Goal: Task Accomplishment & Management: Complete application form

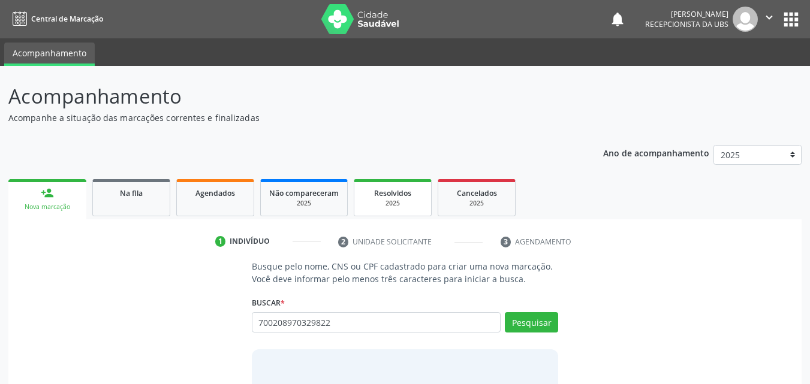
type input "700208970329822"
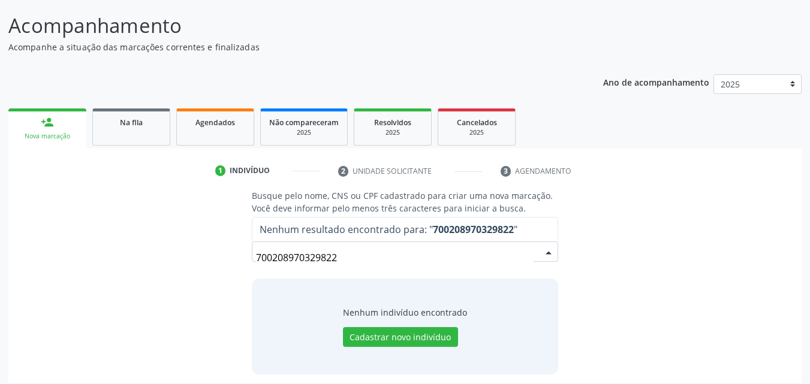
scroll to position [78, 0]
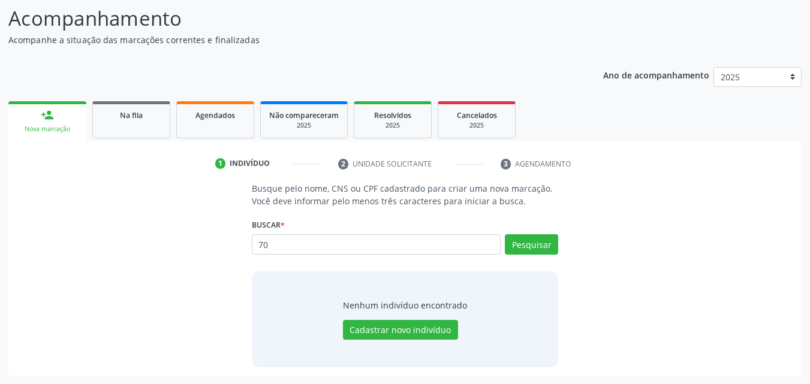
type input "7"
type input "700208970329822"
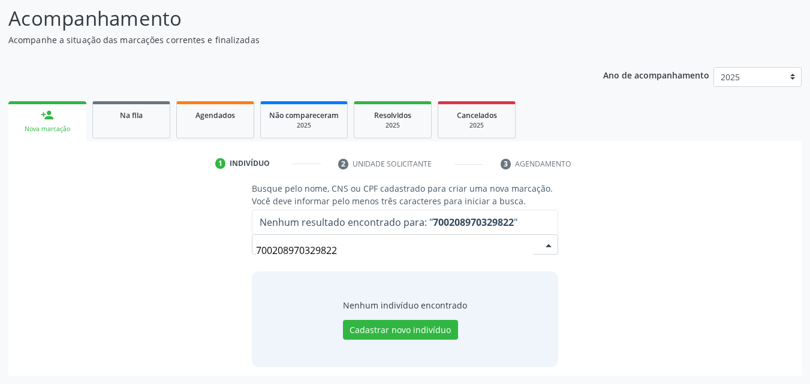
click at [342, 248] on input "700208970329822" at bounding box center [395, 251] width 278 height 24
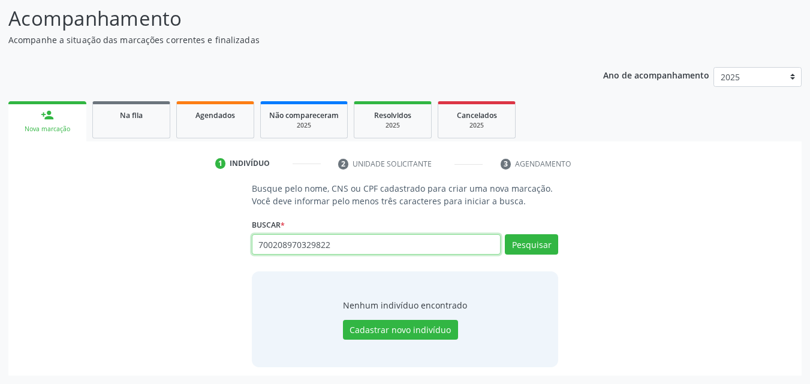
click at [462, 246] on input "700208970329822" at bounding box center [376, 244] width 249 height 20
type input "7"
paste input "898004235639635"
type input "898004235639635"
click at [508, 243] on button "Pesquisar" at bounding box center [531, 244] width 53 height 20
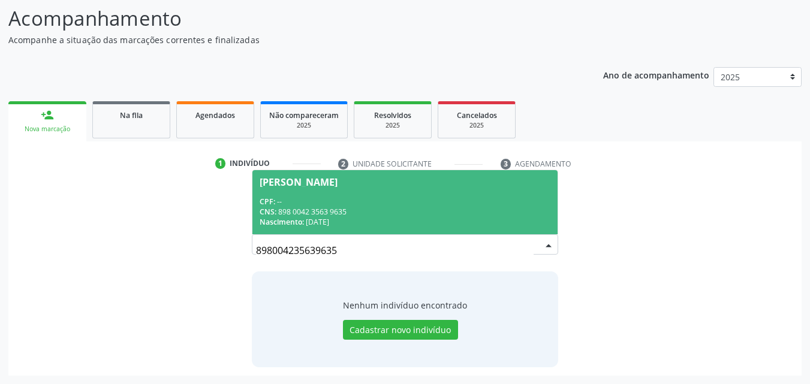
click at [364, 194] on span "[PERSON_NAME] CPF: -- CNS: 898 0042 3563 9635 Nascimento: [DATE]" at bounding box center [405, 202] width 306 height 64
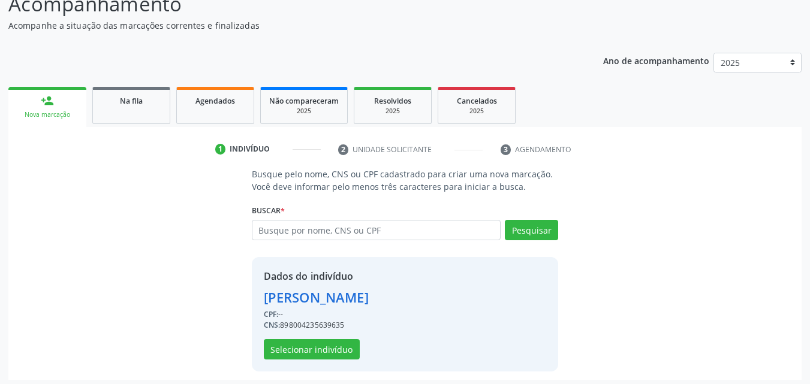
scroll to position [97, 0]
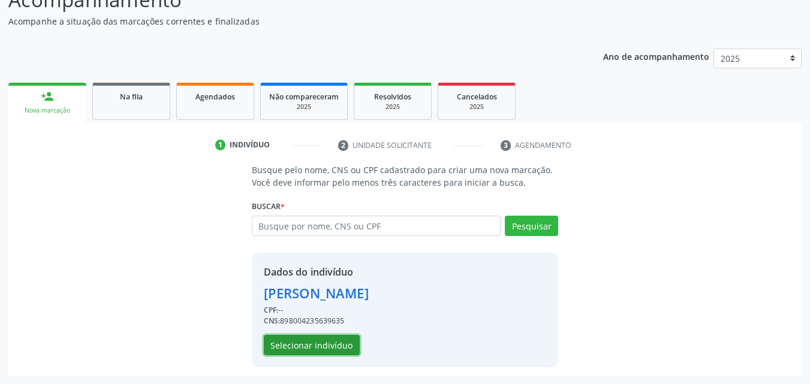
click at [329, 345] on button "Selecionar indivíduo" at bounding box center [312, 345] width 96 height 20
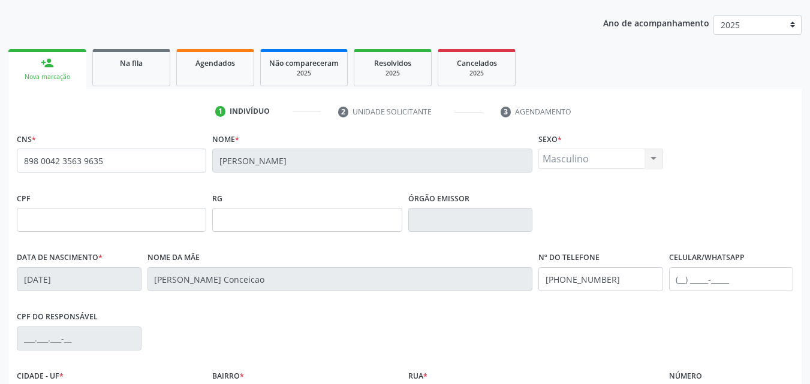
scroll to position [216, 0]
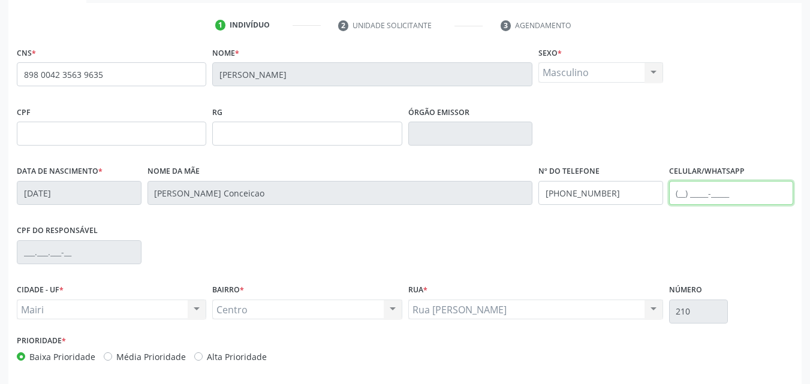
click at [686, 185] on input "text" at bounding box center [731, 193] width 125 height 24
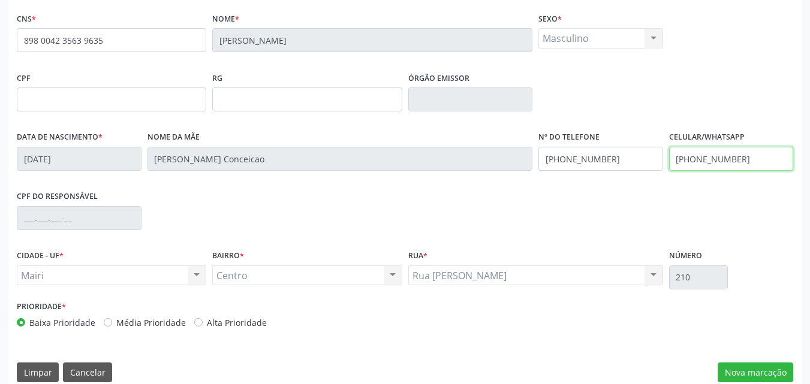
scroll to position [266, 0]
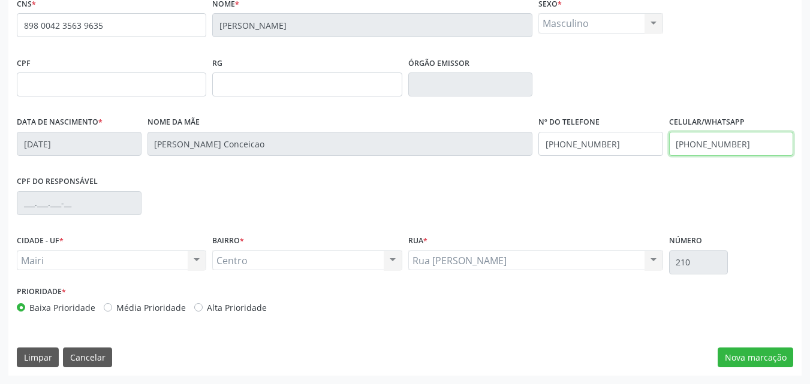
type input "[PHONE_NUMBER]"
click at [231, 310] on label "Alta Prioridade" at bounding box center [237, 308] width 60 height 13
click at [203, 310] on input "Alta Prioridade" at bounding box center [198, 307] width 8 height 11
radio input "true"
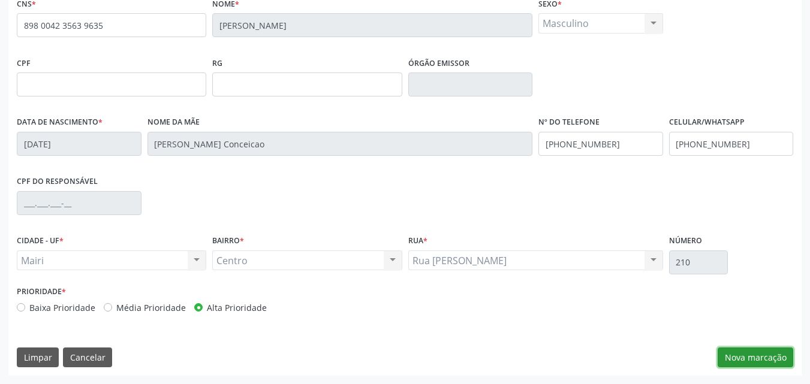
click at [746, 357] on button "Nova marcação" at bounding box center [756, 358] width 76 height 20
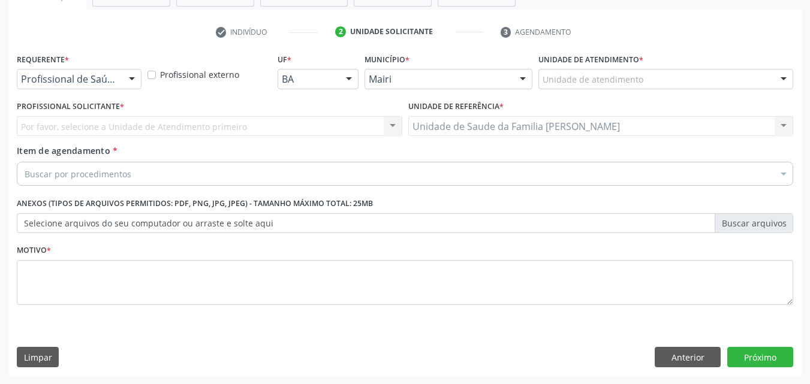
scroll to position [210, 0]
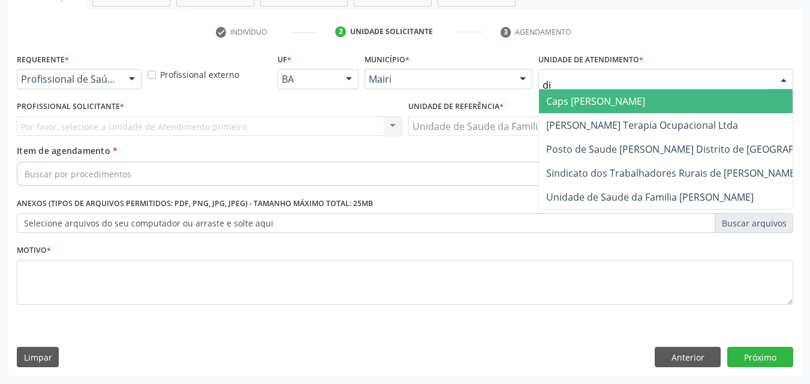
type input "dil"
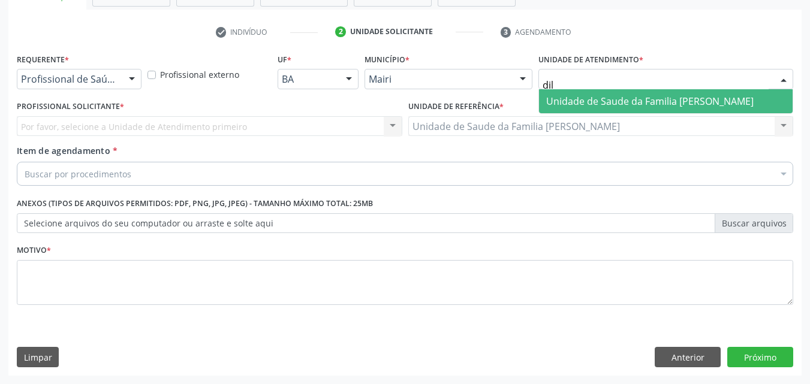
click at [632, 89] on span "Unidade de Saude da Familia [PERSON_NAME]" at bounding box center [666, 101] width 254 height 24
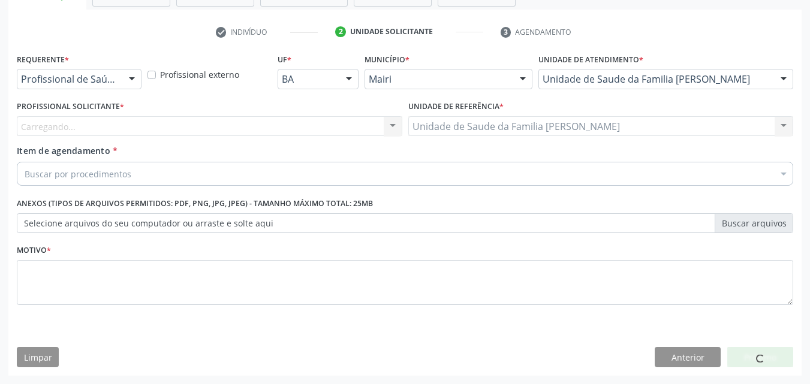
click at [133, 129] on div "Carregando... Nenhum resultado encontrado para: " " Não há nenhuma opção para s…" at bounding box center [209, 126] width 385 height 20
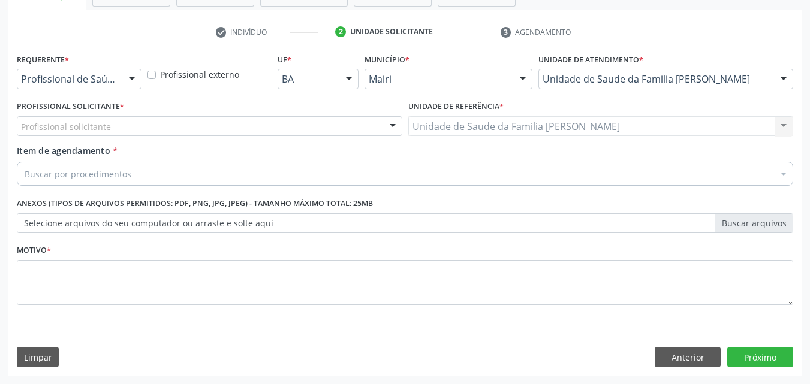
click at [133, 129] on div "Profissional solicitante" at bounding box center [209, 126] width 385 height 20
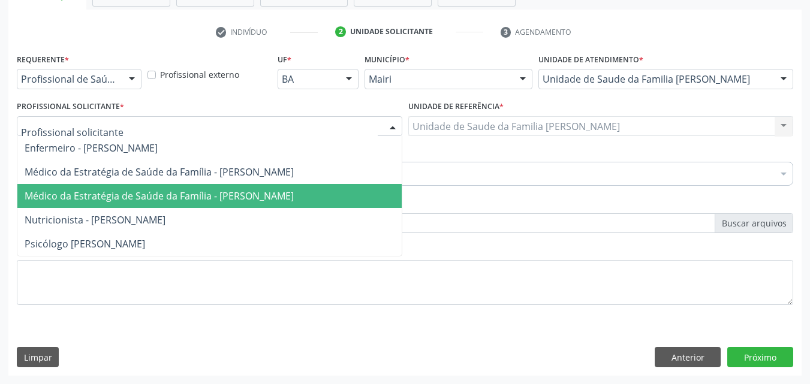
click at [171, 189] on span "Médico da Estratégia de Saúde da Família - [PERSON_NAME]" at bounding box center [209, 196] width 384 height 24
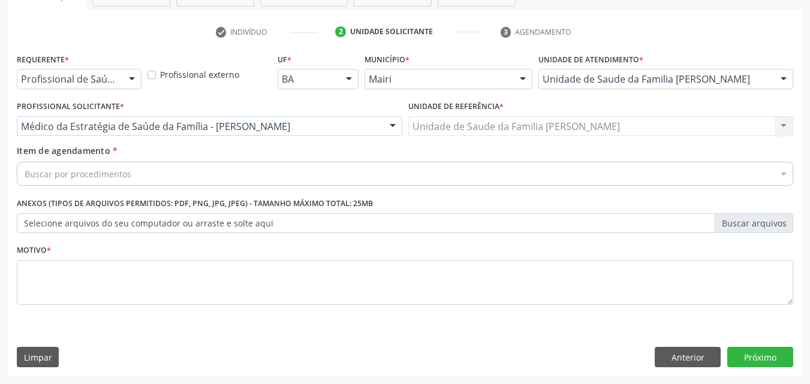
click at [153, 179] on div "Buscar por procedimentos" at bounding box center [405, 174] width 776 height 24
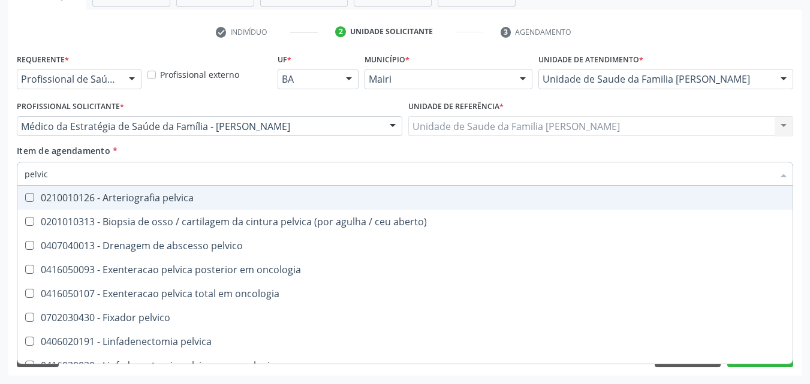
type input "pelvica"
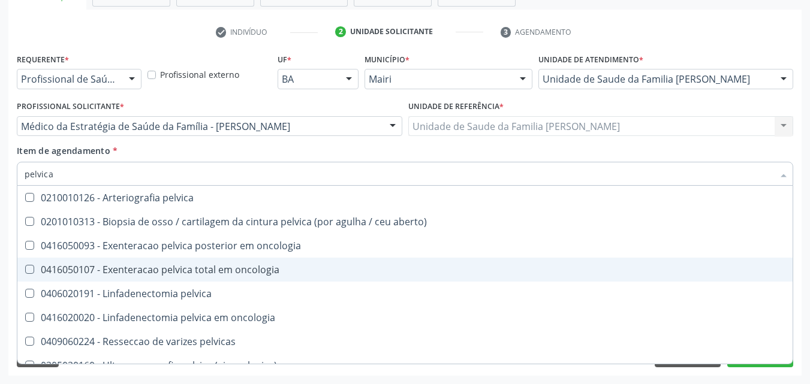
scroll to position [14, 0]
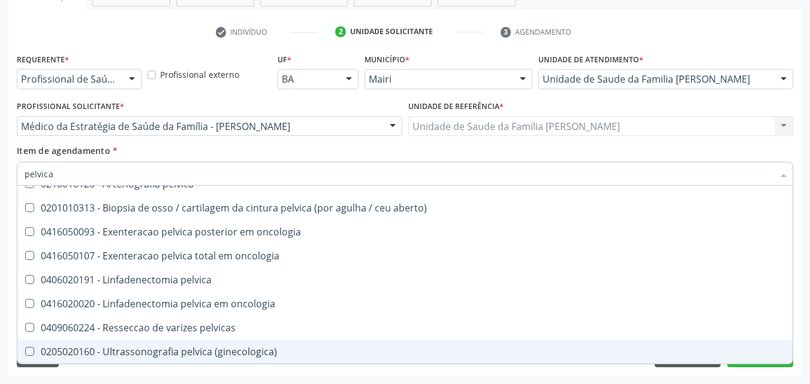
click at [241, 354] on div "0205020160 - Ultrassonografia pelvica (ginecologica)" at bounding box center [405, 352] width 761 height 10
checkbox \(ginecologica\) "true"
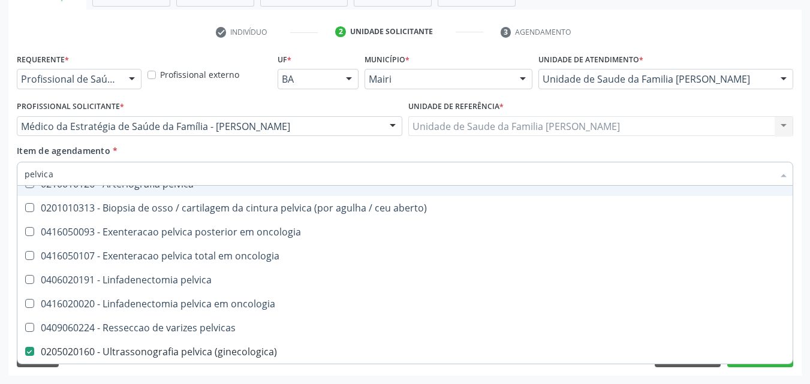
click at [264, 171] on input "pelvica" at bounding box center [399, 174] width 749 height 24
click at [260, 151] on div "Item de agendamento * pelvica Desfazer seleção 0210010126 - Arteriografia pelvi…" at bounding box center [405, 163] width 776 height 38
checkbox aberto\) "true"
checkbox \(ginecologica\) "false"
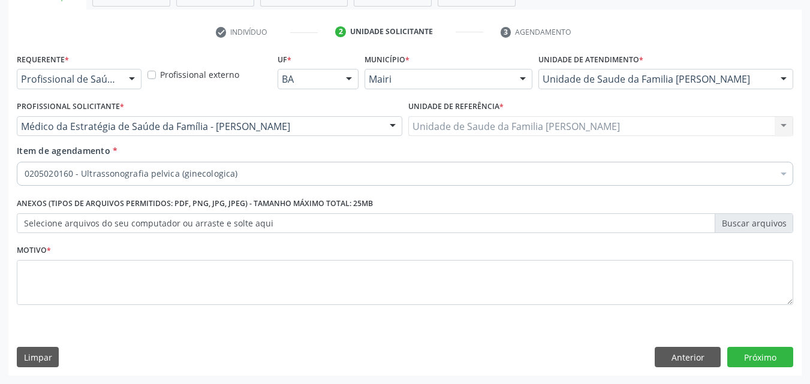
scroll to position [0, 0]
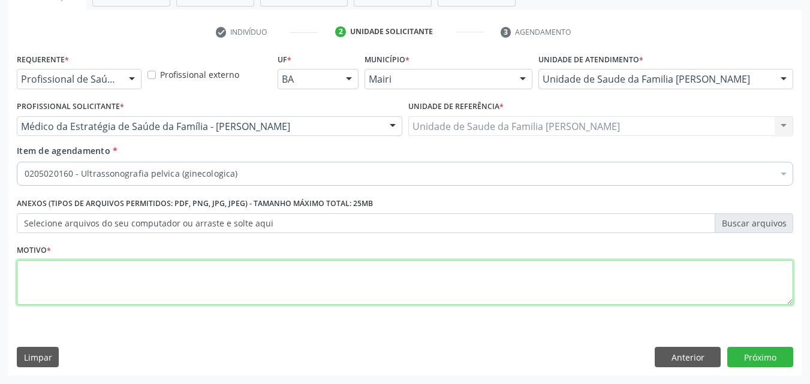
click at [123, 269] on textarea at bounding box center [405, 283] width 776 height 46
type textarea "DORES TETICULAS"
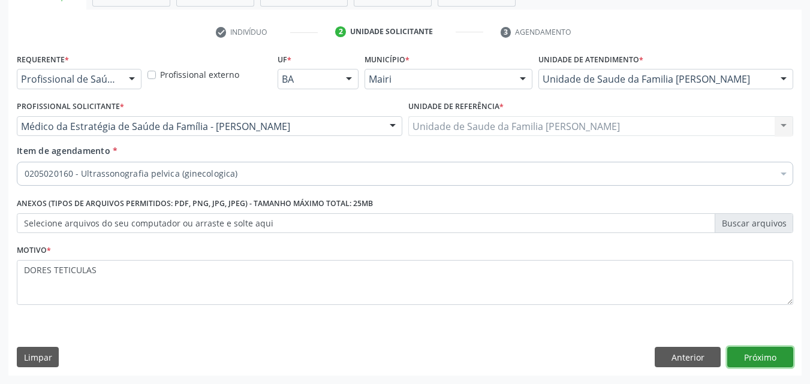
click at [763, 357] on button "Próximo" at bounding box center [760, 357] width 66 height 20
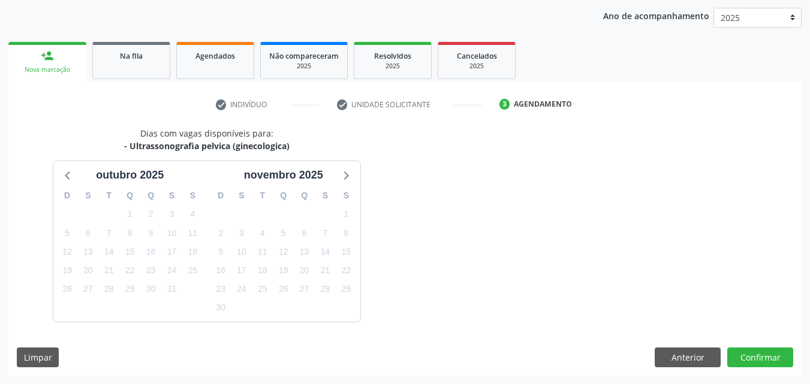
scroll to position [173, 0]
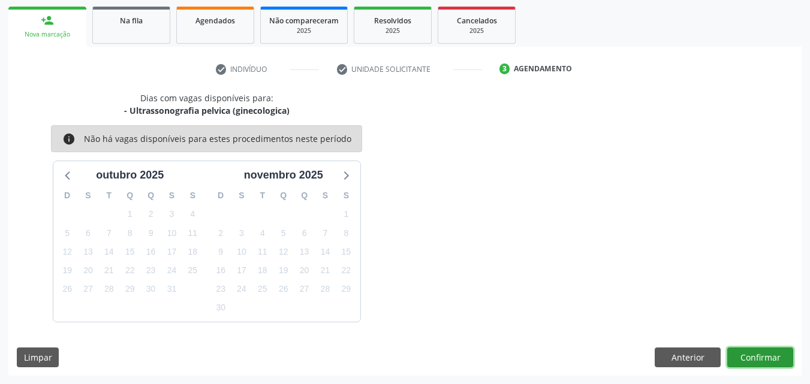
click at [763, 357] on button "Confirmar" at bounding box center [760, 358] width 66 height 20
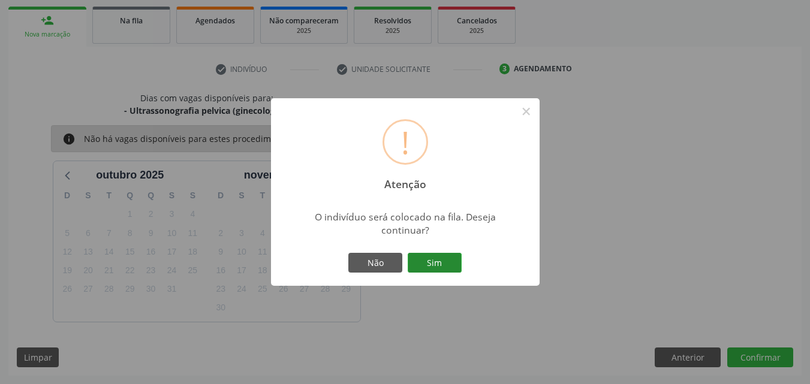
click at [454, 263] on button "Sim" at bounding box center [435, 263] width 54 height 20
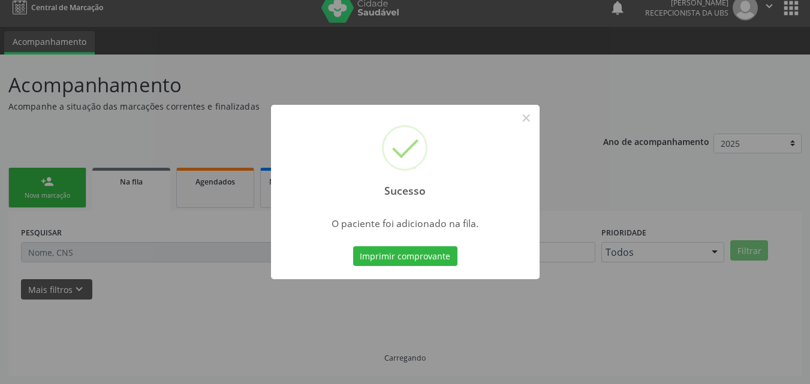
scroll to position [11, 0]
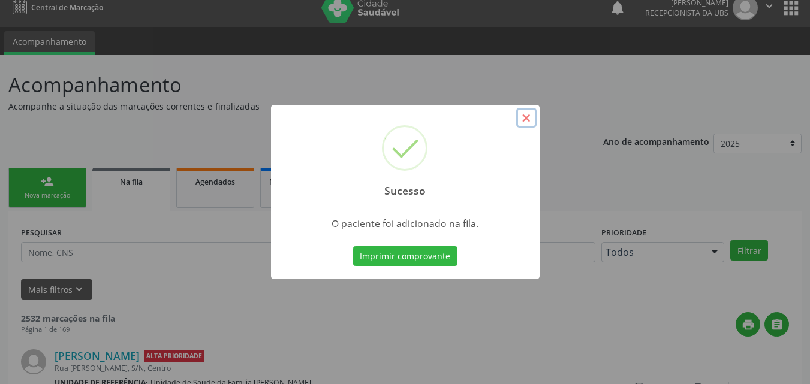
click at [529, 116] on button "×" at bounding box center [526, 118] width 20 height 20
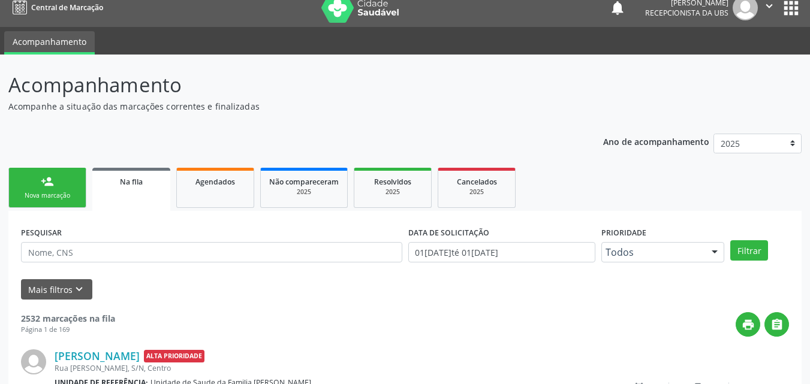
click at [80, 195] on link "person_add Nova marcação" at bounding box center [47, 188] width 78 height 40
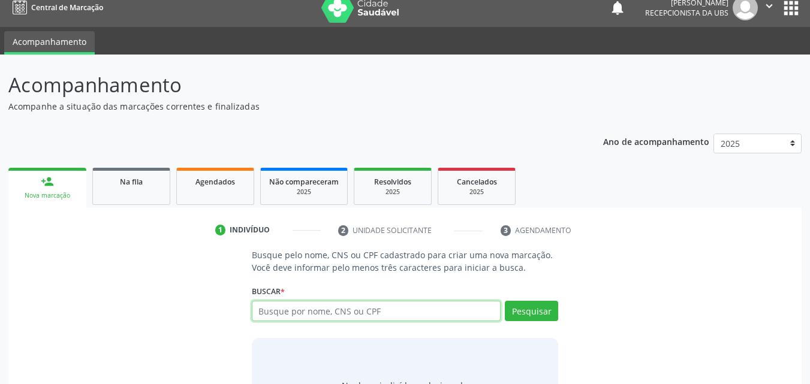
click at [331, 319] on input "text" at bounding box center [376, 311] width 249 height 20
type input "700601909374570"
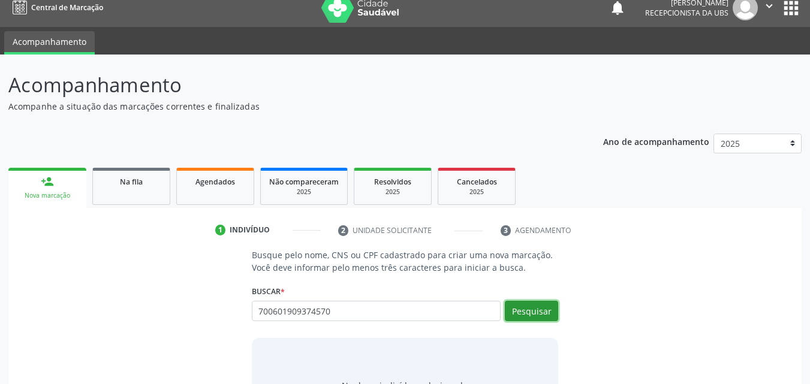
click at [538, 310] on button "Pesquisar" at bounding box center [531, 311] width 53 height 20
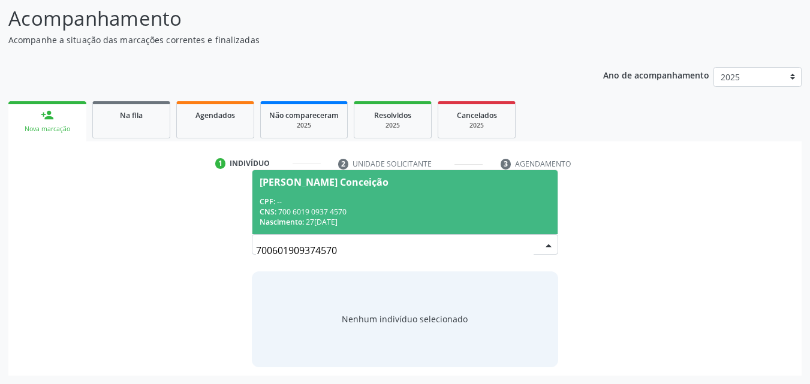
click at [403, 227] on div "Nascimento: 27/[DATE]" at bounding box center [405, 222] width 291 height 10
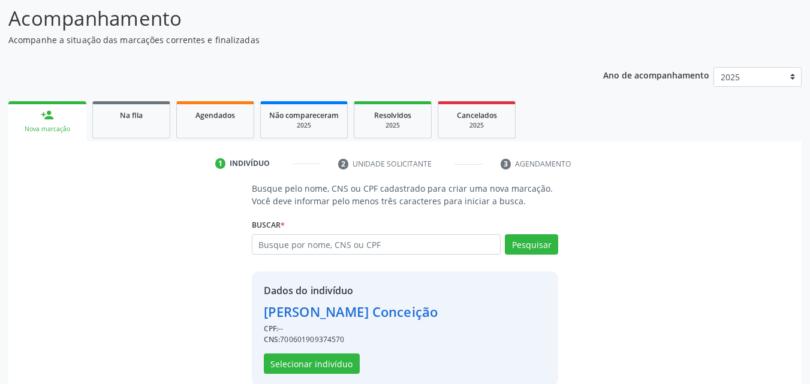
scroll to position [97, 0]
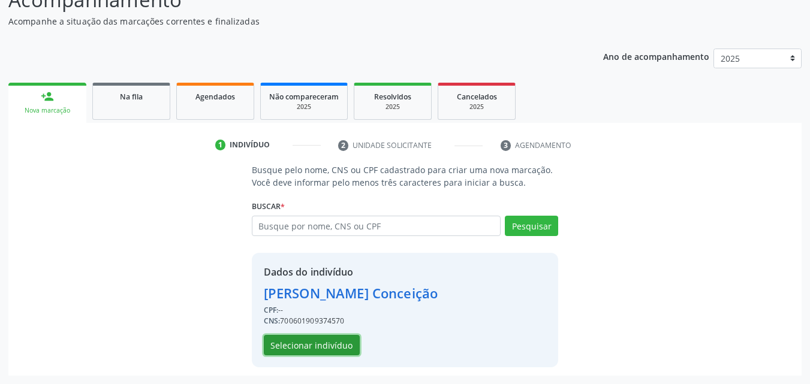
click at [323, 345] on button "Selecionar indivíduo" at bounding box center [312, 345] width 96 height 20
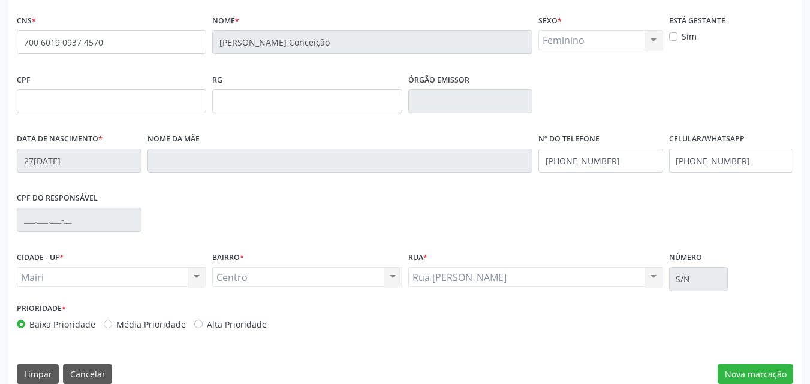
scroll to position [266, 0]
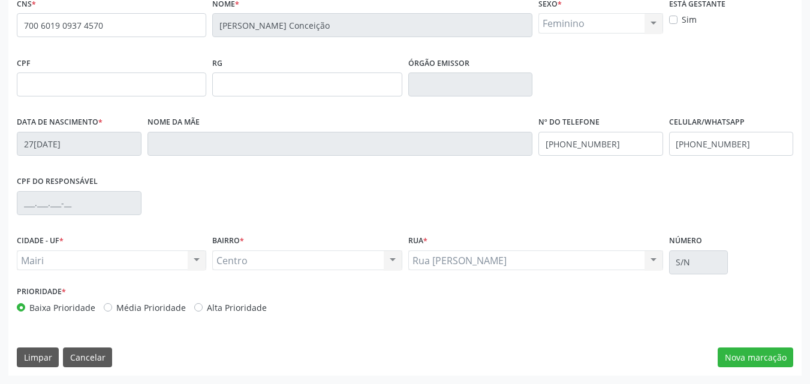
click at [248, 310] on label "Alta Prioridade" at bounding box center [237, 308] width 60 height 13
click at [203, 310] on input "Alta Prioridade" at bounding box center [198, 307] width 8 height 11
radio input "true"
click at [742, 350] on button "Nova marcação" at bounding box center [756, 358] width 76 height 20
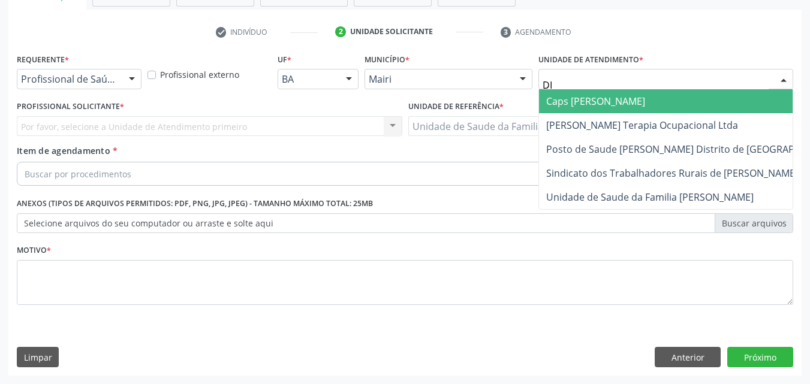
type input "DIL"
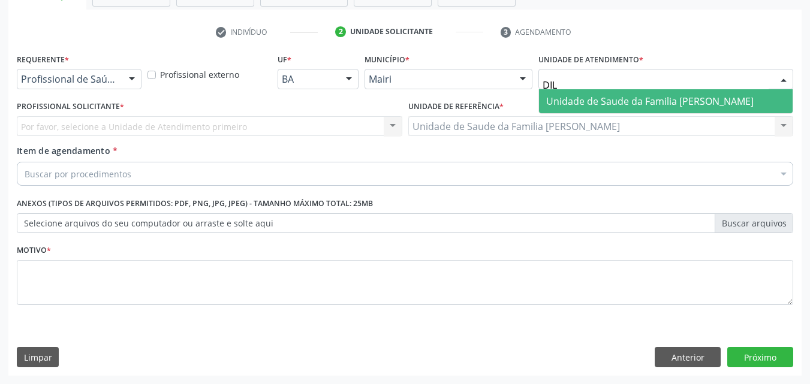
click at [592, 101] on span "Unidade de Saude da Familia [PERSON_NAME]" at bounding box center [649, 101] width 207 height 13
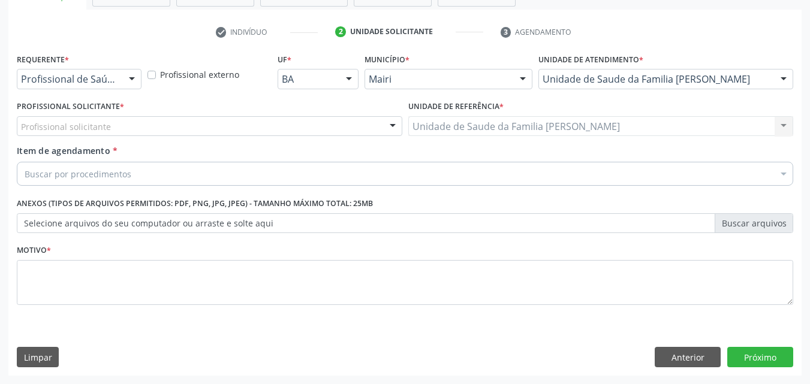
click at [165, 128] on div "Profissional solicitante" at bounding box center [209, 126] width 385 height 20
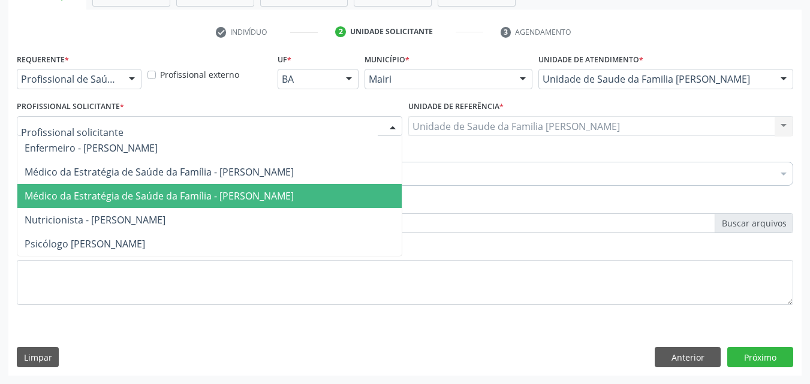
click at [162, 187] on span "Médico da Estratégia de Saúde da Família - [PERSON_NAME]" at bounding box center [209, 196] width 384 height 24
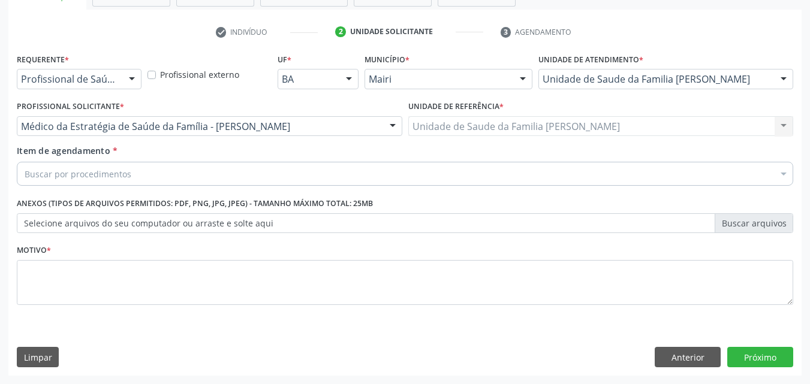
click at [141, 176] on div "Buscar por procedimentos" at bounding box center [405, 174] width 776 height 24
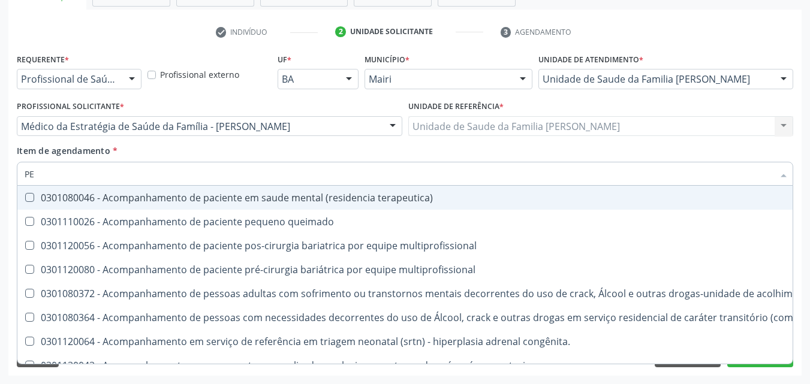
type input "P"
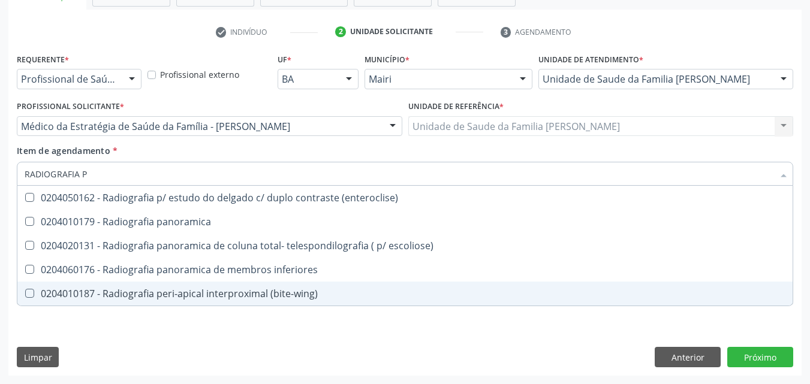
scroll to position [0, 0]
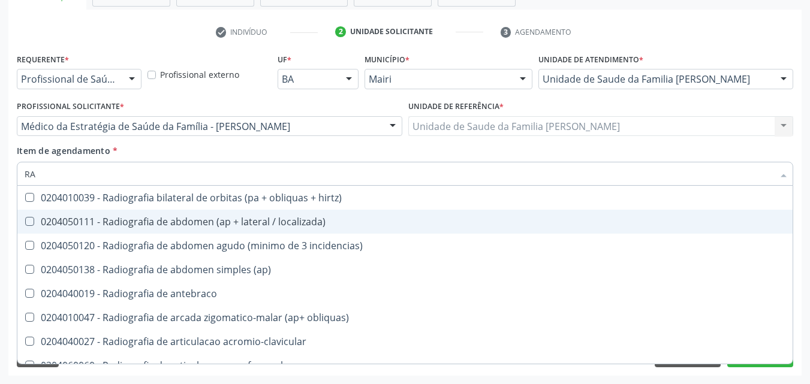
type input "R"
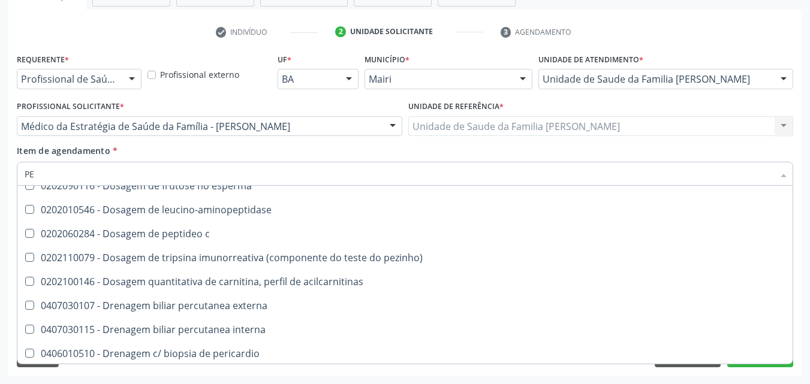
scroll to position [4856, 0]
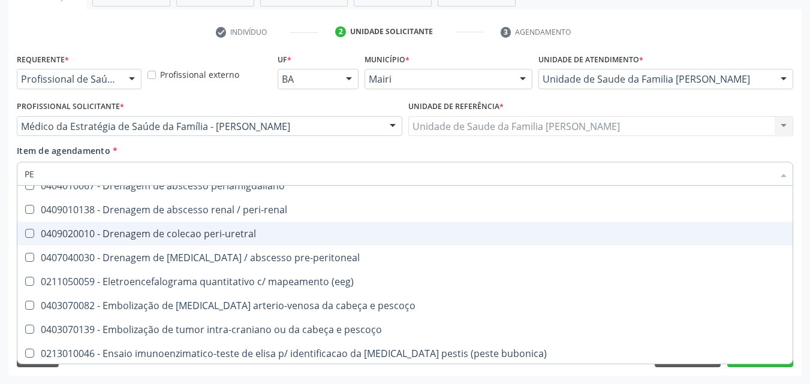
type input "P"
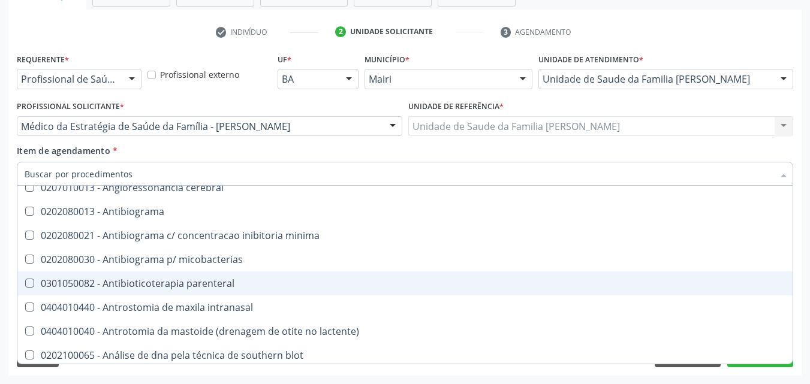
scroll to position [4905, 0]
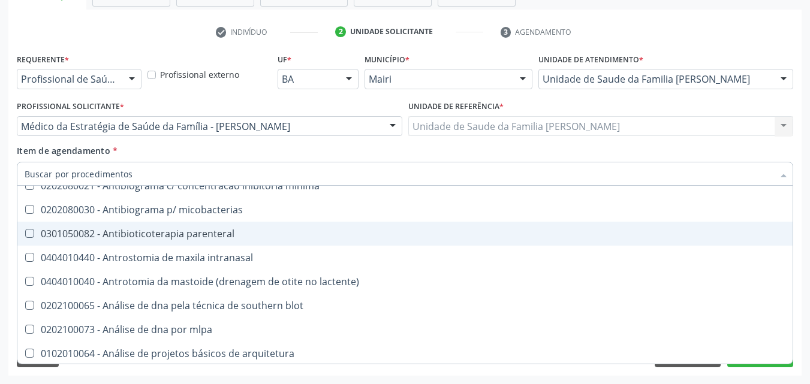
type input "D"
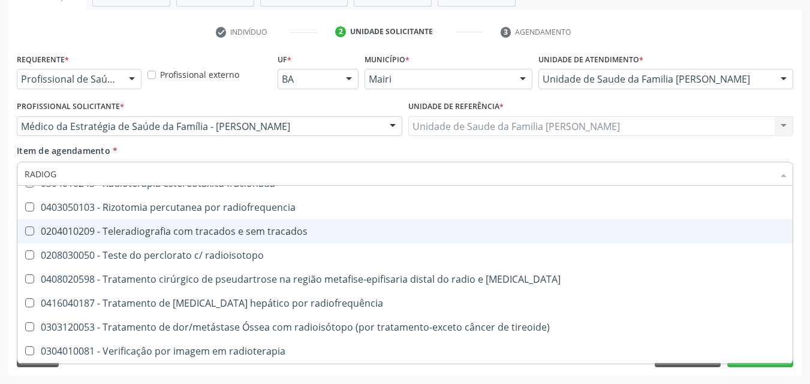
scroll to position [1525, 0]
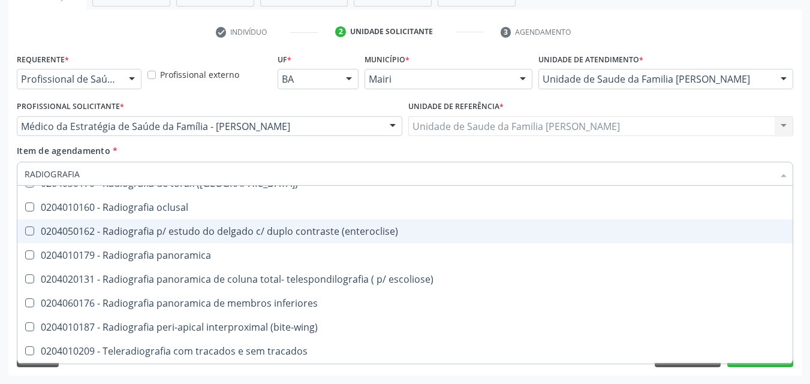
type input "RADIOGRAFIA"
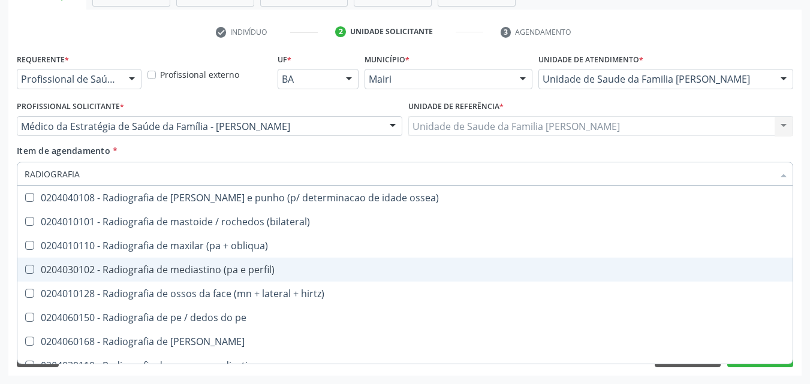
scroll to position [1139, 0]
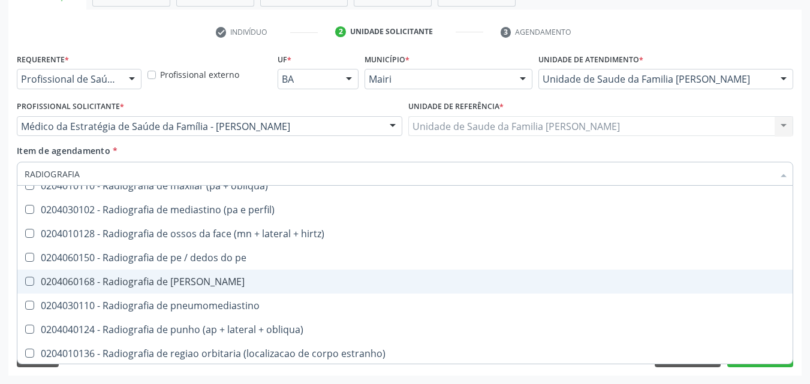
click at [241, 277] on div "0204060168 - Radiografia de [PERSON_NAME]" at bounding box center [405, 282] width 761 height 10
checkbox perna "false"
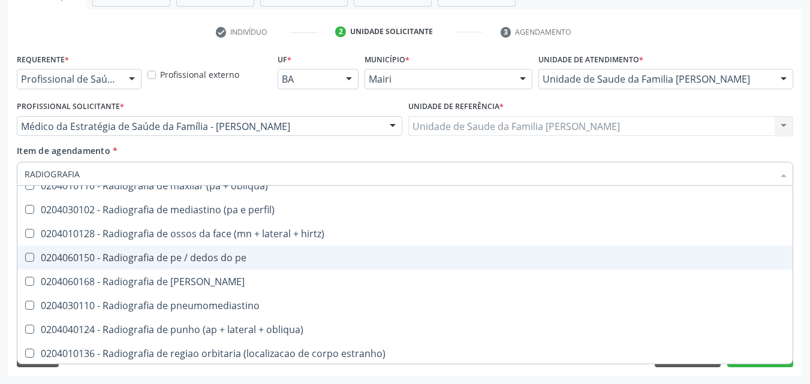
click at [243, 263] on div "0204060150 - Radiografia de pe / dedos do pe" at bounding box center [405, 258] width 761 height 10
checkbox pe "true"
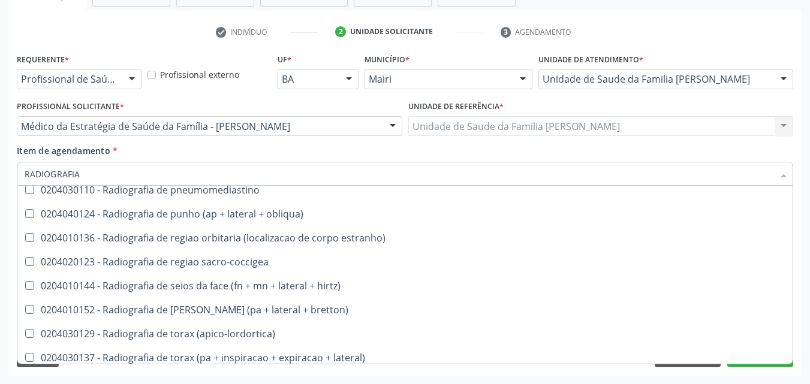
scroll to position [1259, 0]
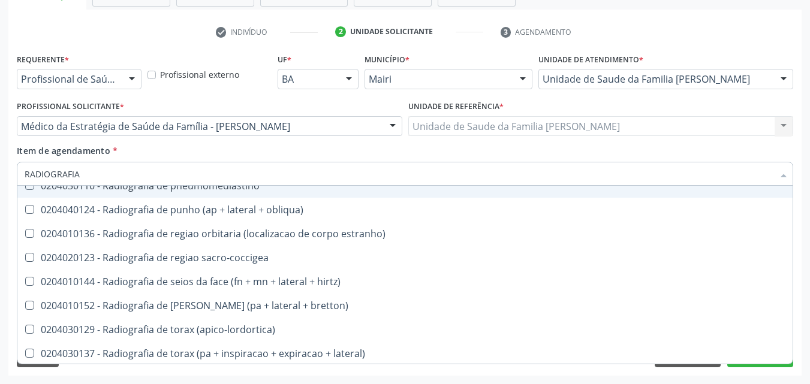
click at [276, 149] on div "Item de agendamento * RADIOGRAFIA Desfazer seleção 0204010039 - Radiografia bil…" at bounding box center [405, 163] width 776 height 38
checkbox localizada\) "true"
checkbox pe "false"
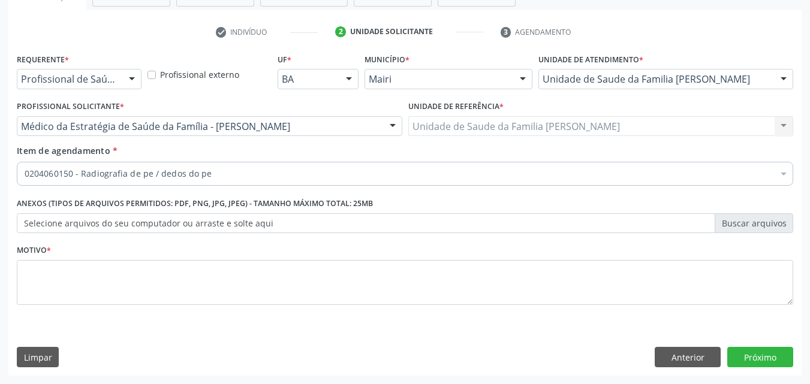
scroll to position [0, 0]
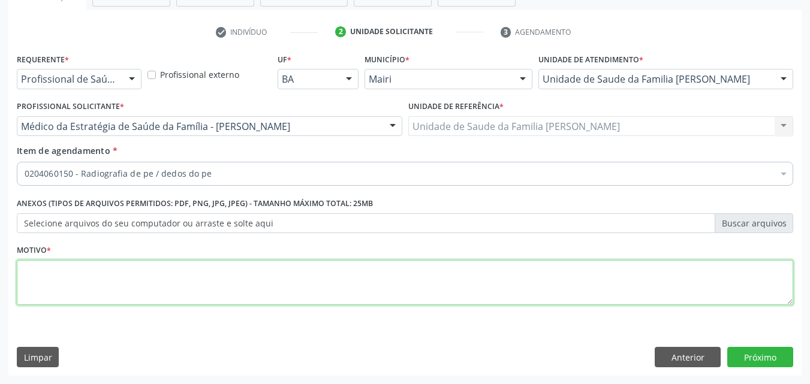
click at [139, 300] on textarea at bounding box center [405, 283] width 776 height 46
type textarea "MALGIA INTENSA"
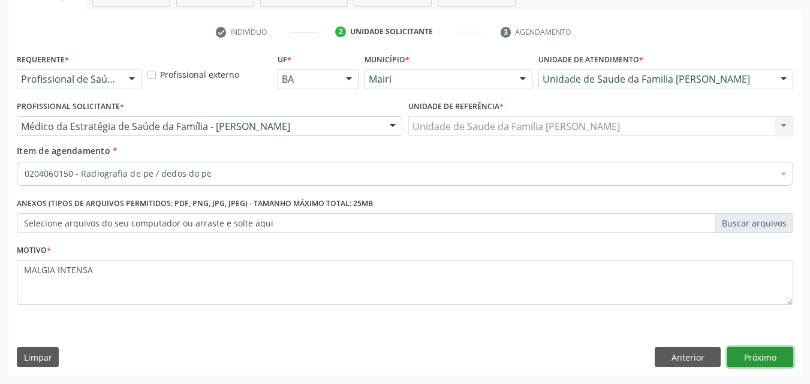
click at [770, 358] on button "Próximo" at bounding box center [760, 357] width 66 height 20
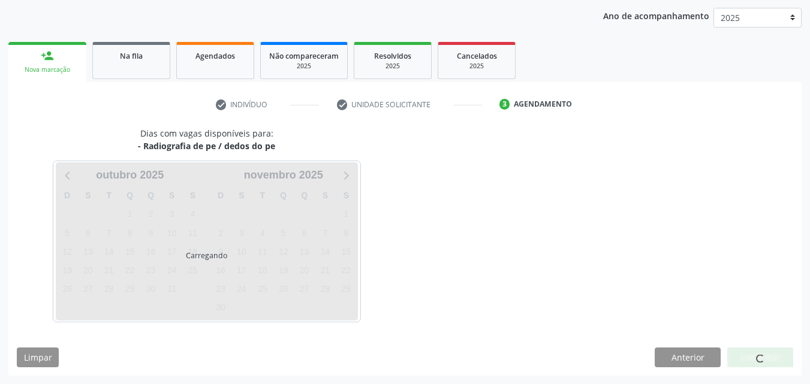
scroll to position [173, 0]
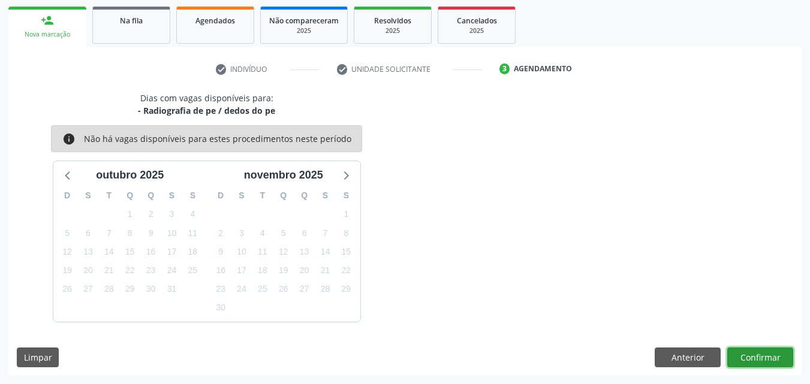
click at [766, 352] on button "Confirmar" at bounding box center [760, 358] width 66 height 20
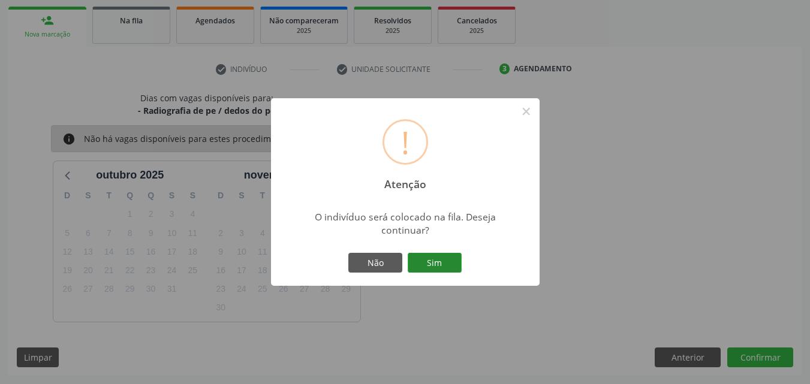
click at [447, 255] on button "Sim" at bounding box center [435, 263] width 54 height 20
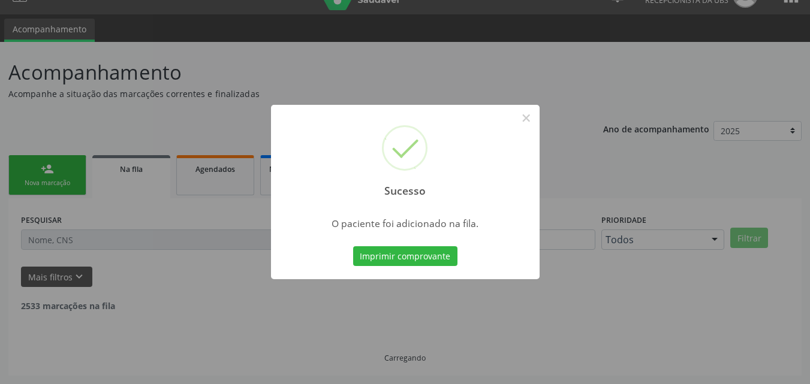
scroll to position [11, 0]
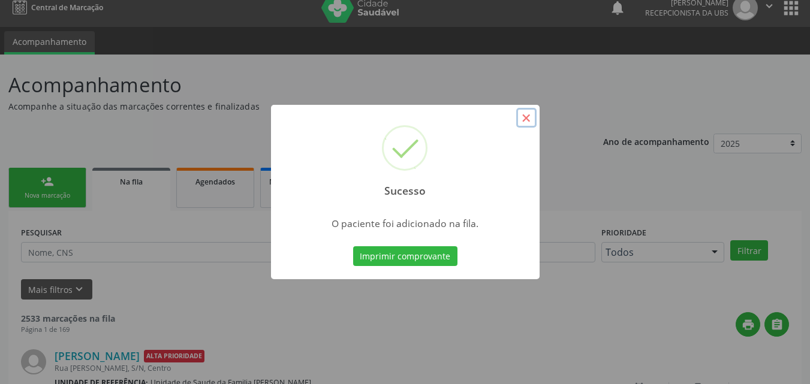
click at [520, 121] on button "×" at bounding box center [526, 118] width 20 height 20
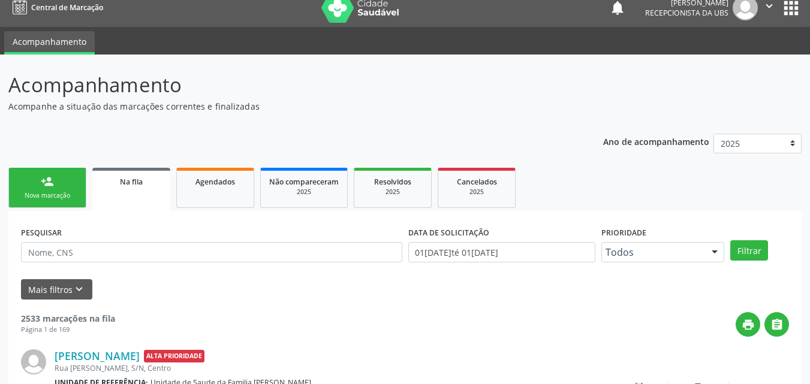
click at [32, 183] on link "person_add Nova marcação" at bounding box center [47, 188] width 78 height 40
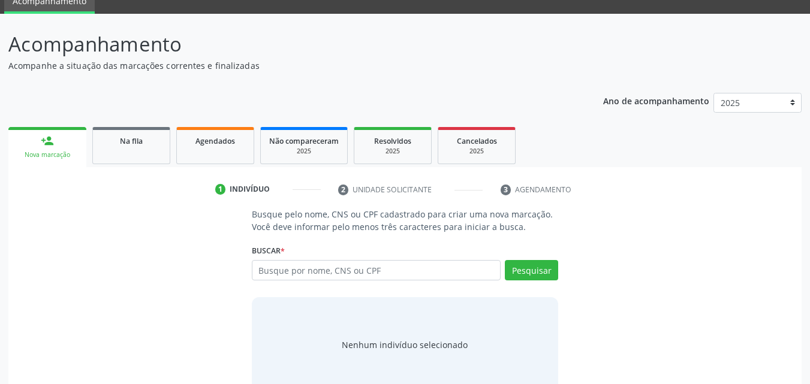
scroll to position [71, 0]
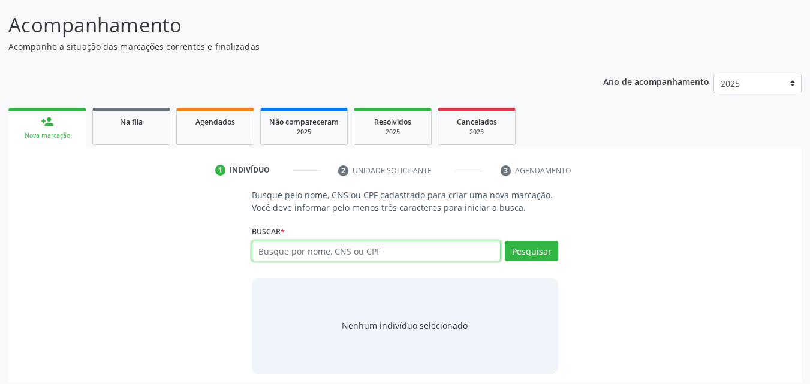
click at [323, 248] on input "text" at bounding box center [376, 251] width 249 height 20
type input "706900125521036"
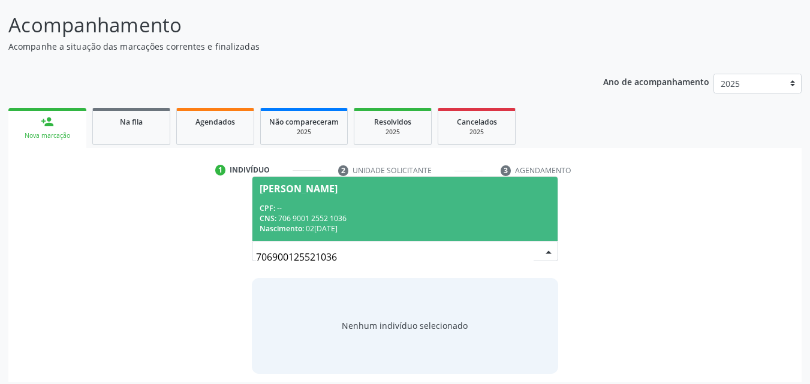
click at [330, 210] on div "CPF: --" at bounding box center [405, 208] width 291 height 10
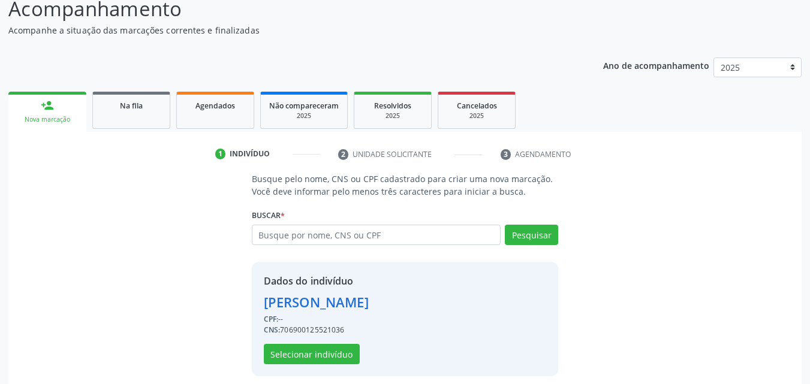
scroll to position [97, 0]
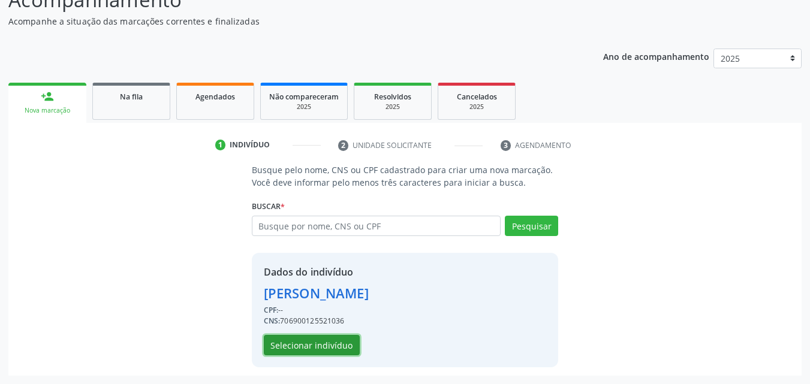
click at [296, 339] on button "Selecionar indivíduo" at bounding box center [312, 345] width 96 height 20
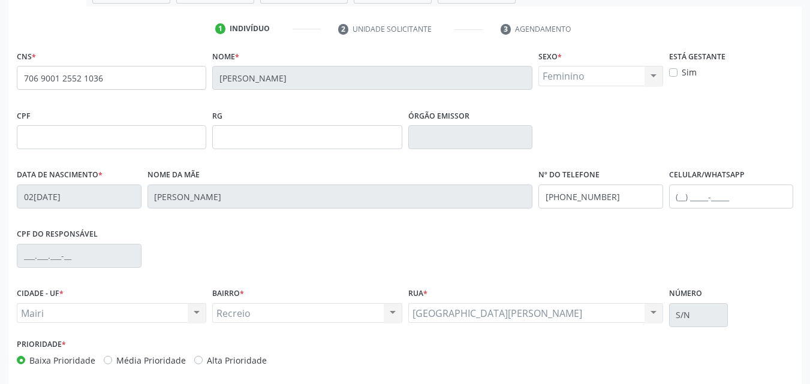
scroll to position [266, 0]
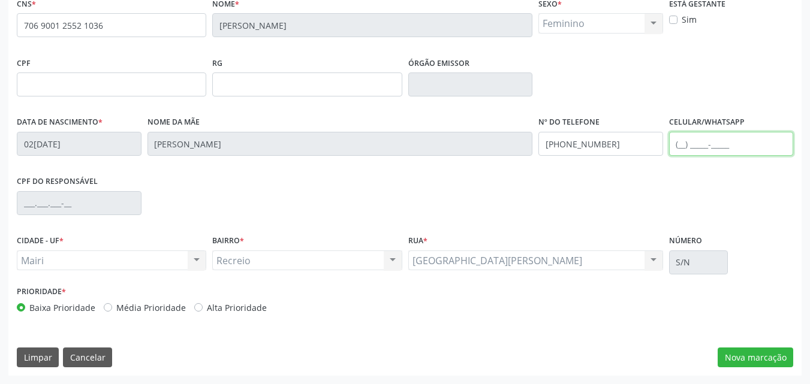
click at [685, 150] on input "text" at bounding box center [731, 144] width 125 height 24
type input "[PHONE_NUMBER]"
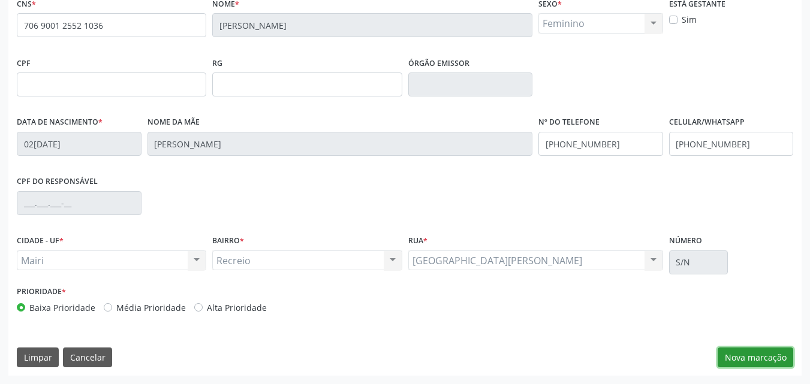
click at [765, 355] on button "Nova marcação" at bounding box center [756, 358] width 76 height 20
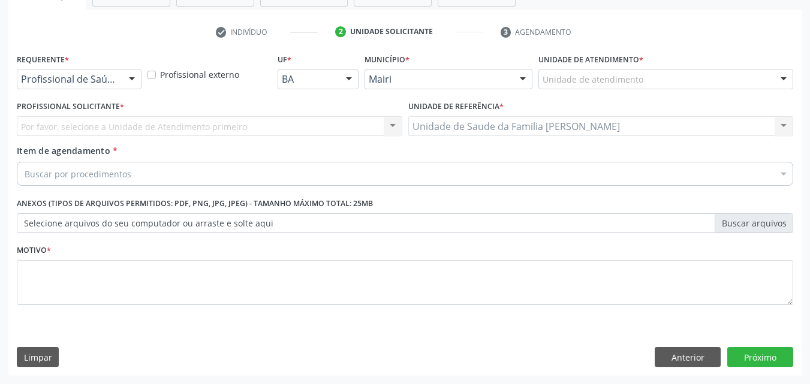
scroll to position [210, 0]
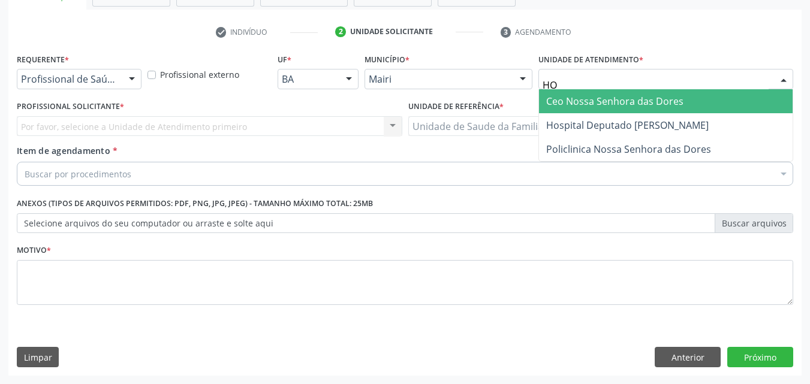
type input "HOS"
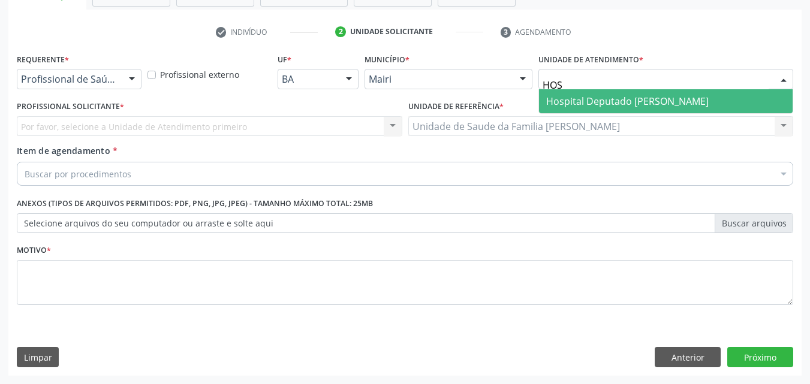
click at [610, 95] on span "Hospital Deputado [PERSON_NAME]" at bounding box center [627, 101] width 162 height 13
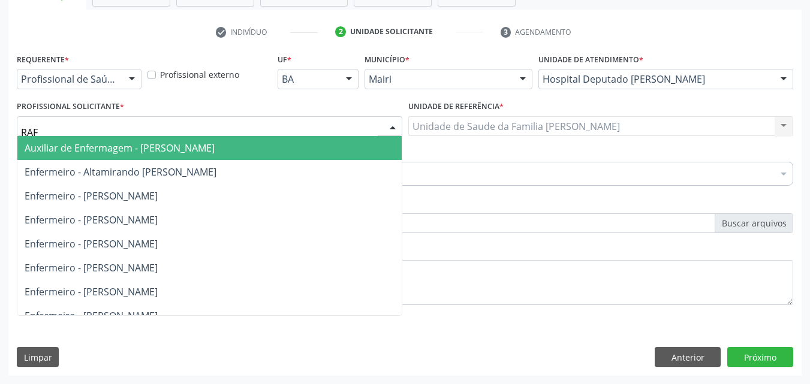
type input "RAFA"
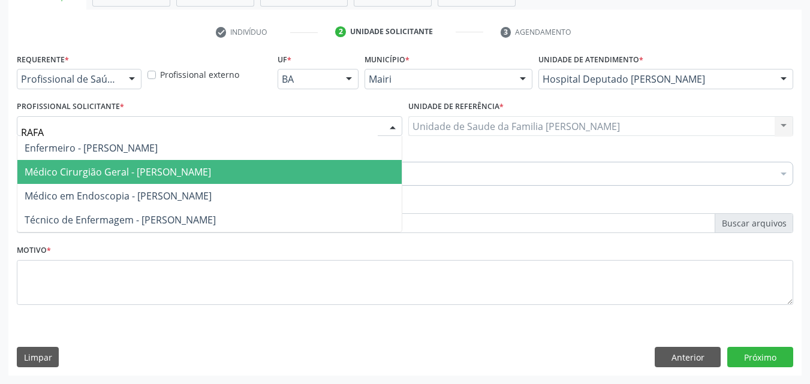
click at [97, 170] on span "Médico Cirurgião Geral - [PERSON_NAME]" at bounding box center [118, 171] width 186 height 13
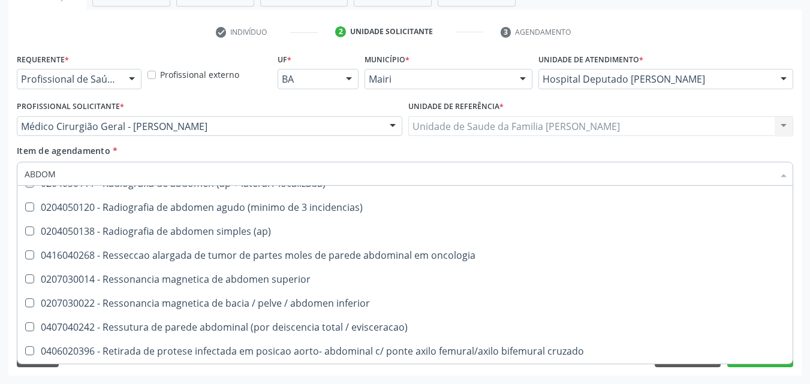
scroll to position [480, 0]
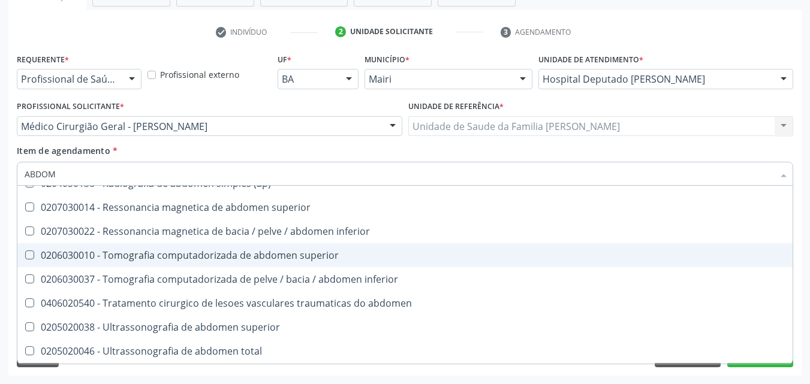
type input "ABDOME"
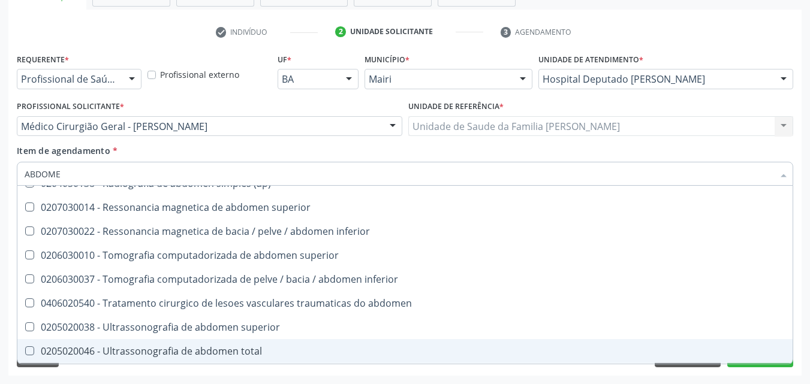
click at [209, 356] on div "0205020046 - Ultrassonografia de abdomen total" at bounding box center [405, 351] width 761 height 10
checkbox total "true"
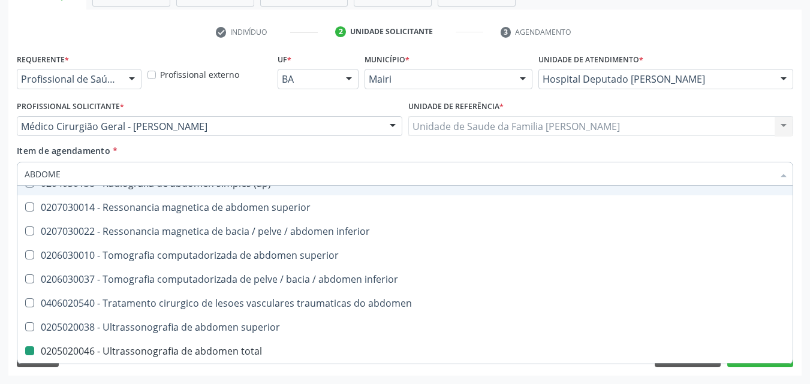
click at [296, 137] on div "Profissional Solicitante * Médico Cirurgião Geral - [PERSON_NAME] Auxiliar de E…" at bounding box center [209, 121] width 391 height 47
checkbox incidencias\) "true"
checkbox total "false"
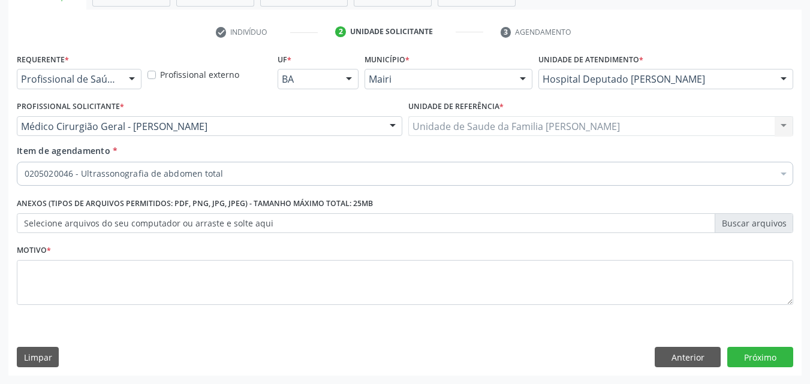
scroll to position [0, 0]
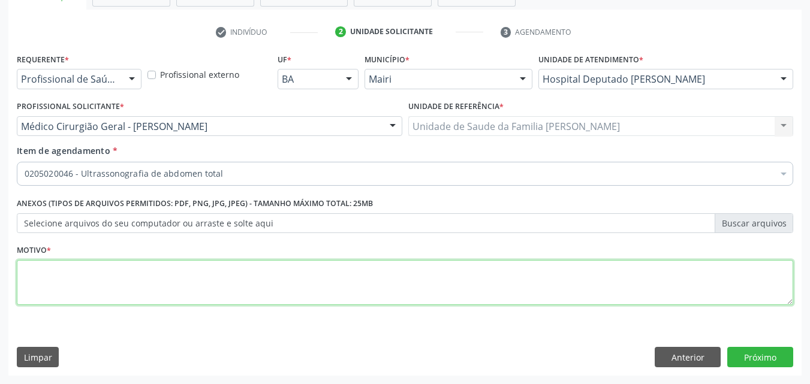
click at [73, 276] on textarea at bounding box center [405, 283] width 776 height 46
type textarea "[MEDICAL_DATA]"
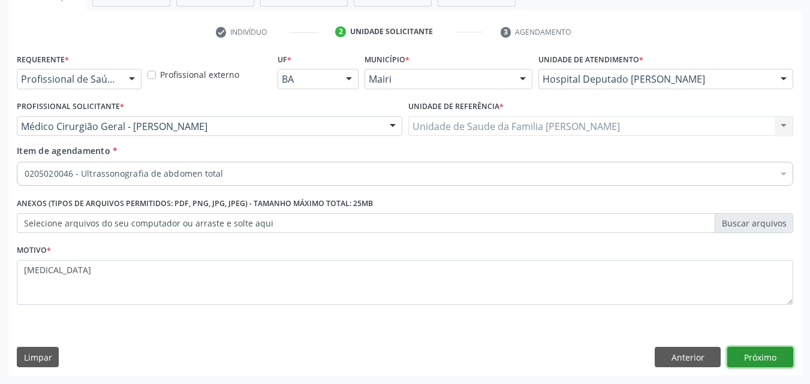
click at [763, 357] on button "Próximo" at bounding box center [760, 357] width 66 height 20
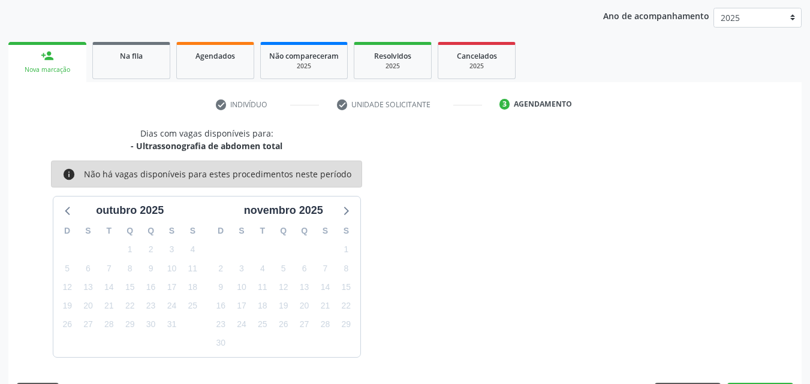
scroll to position [173, 0]
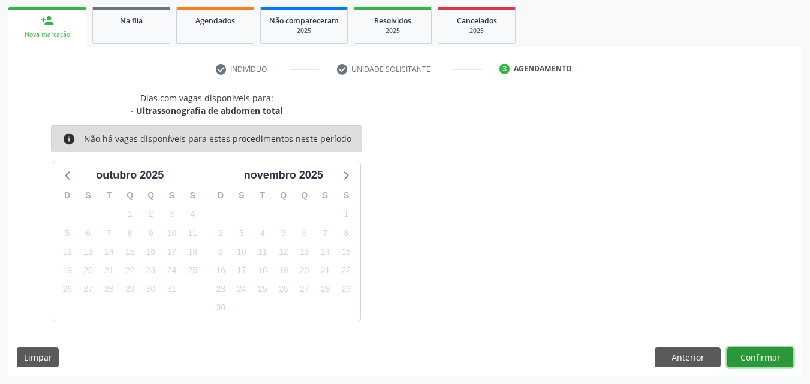
click at [763, 357] on button "Confirmar" at bounding box center [760, 358] width 66 height 20
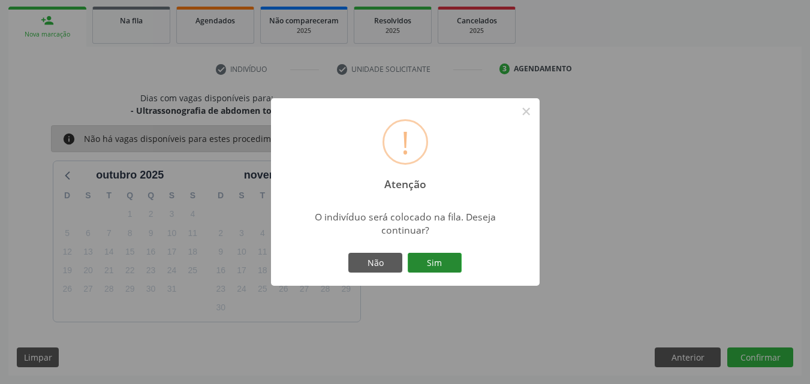
click at [409, 259] on button "Sim" at bounding box center [435, 263] width 54 height 20
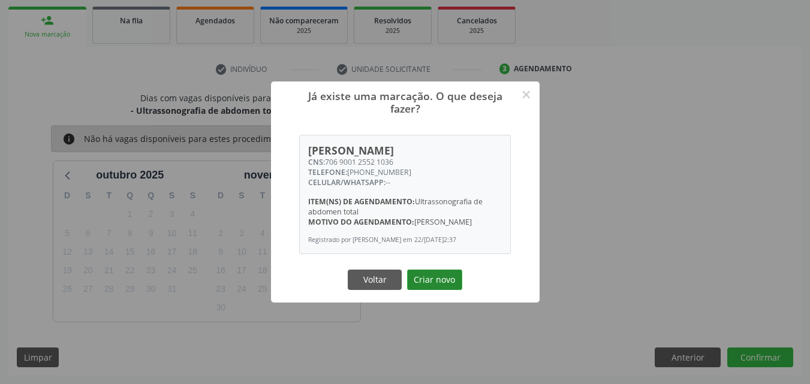
click at [434, 288] on button "Criar novo" at bounding box center [434, 280] width 55 height 20
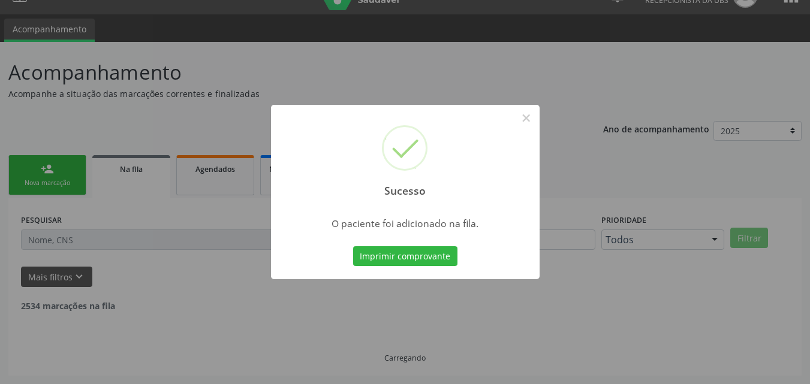
scroll to position [11, 0]
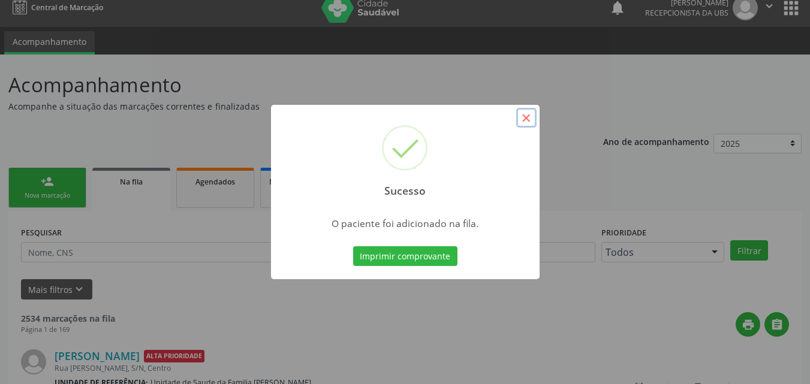
click at [530, 119] on button "×" at bounding box center [526, 118] width 20 height 20
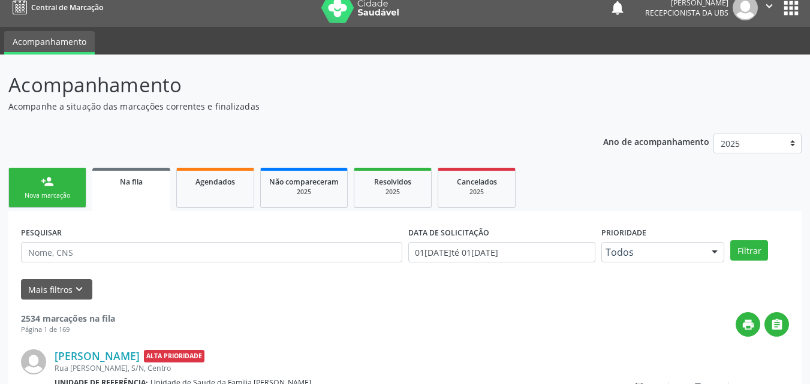
click at [61, 184] on link "person_add Nova marcação" at bounding box center [47, 188] width 78 height 40
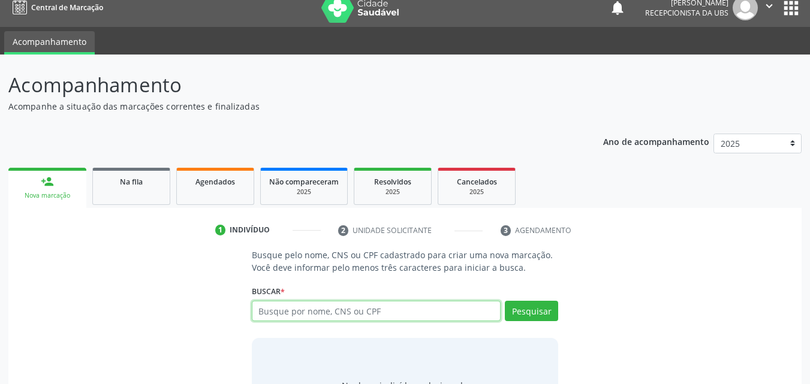
click at [320, 313] on input "text" at bounding box center [376, 311] width 249 height 20
type input "706900125521036"
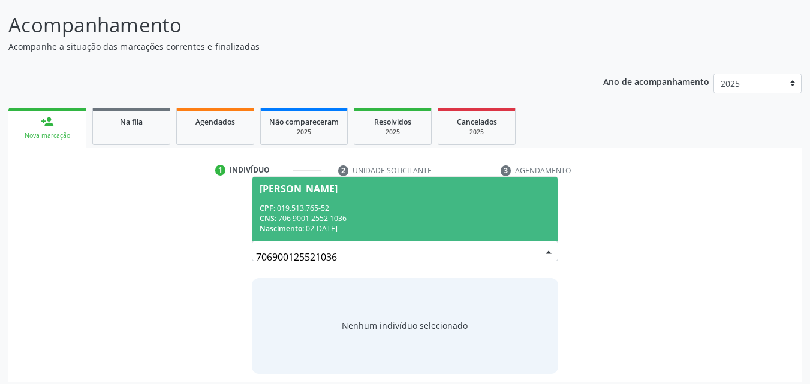
click at [346, 227] on div "Nascimento: 02[DATE]" at bounding box center [405, 229] width 291 height 10
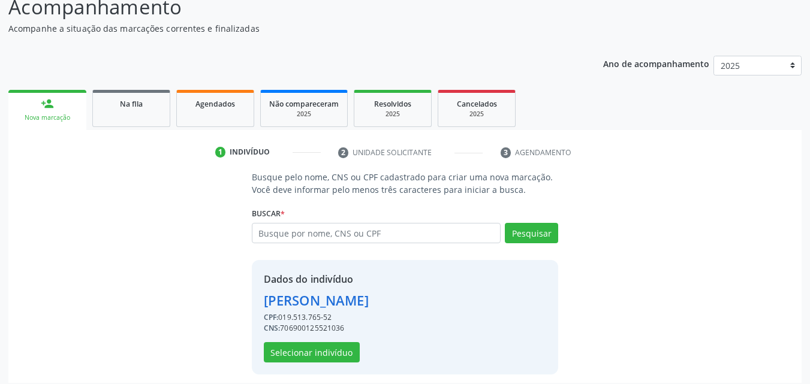
scroll to position [97, 0]
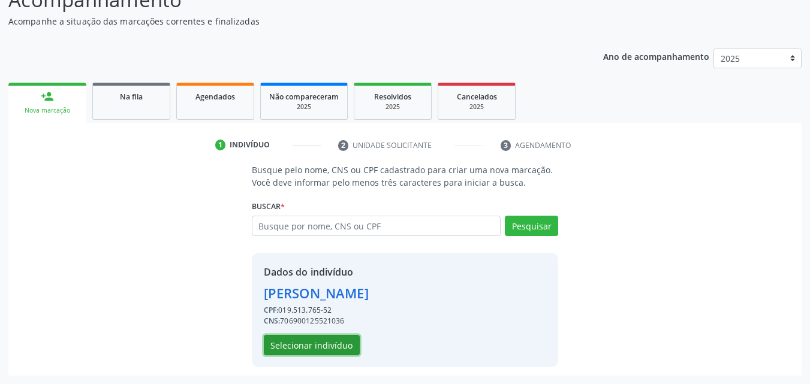
click at [309, 342] on button "Selecionar indivíduo" at bounding box center [312, 345] width 96 height 20
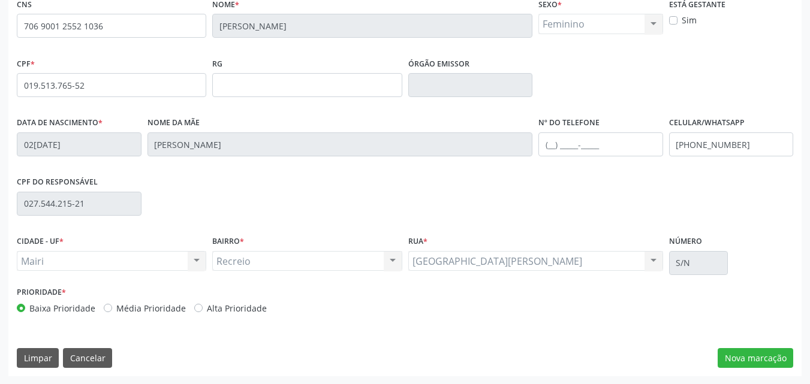
scroll to position [266, 0]
click at [742, 352] on button "Nova marcação" at bounding box center [756, 358] width 76 height 20
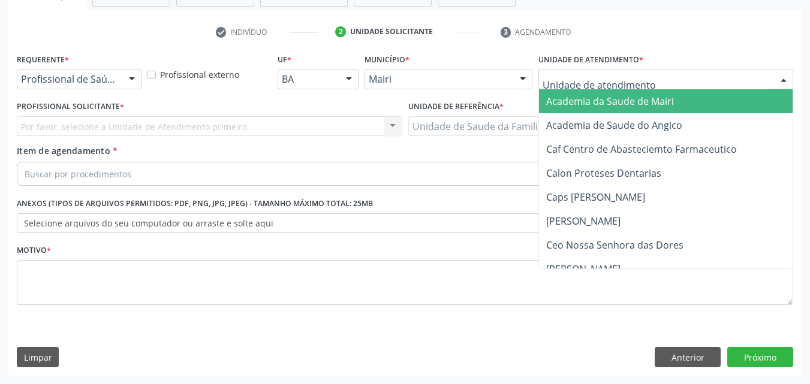
click at [575, 69] on div at bounding box center [665, 79] width 255 height 20
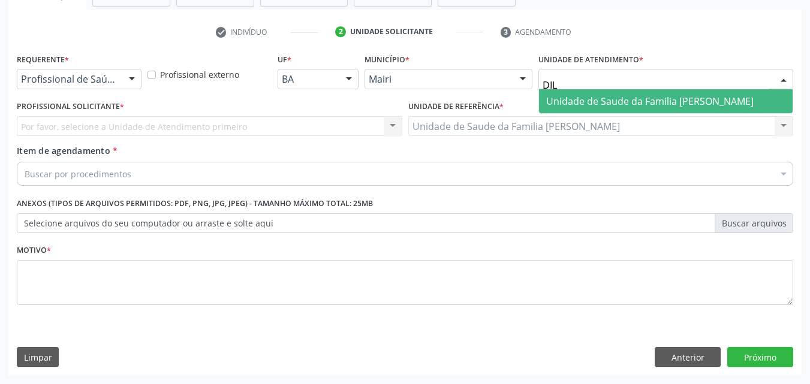
click at [580, 97] on span "Unidade de Saude da Familia [PERSON_NAME]" at bounding box center [649, 101] width 207 height 13
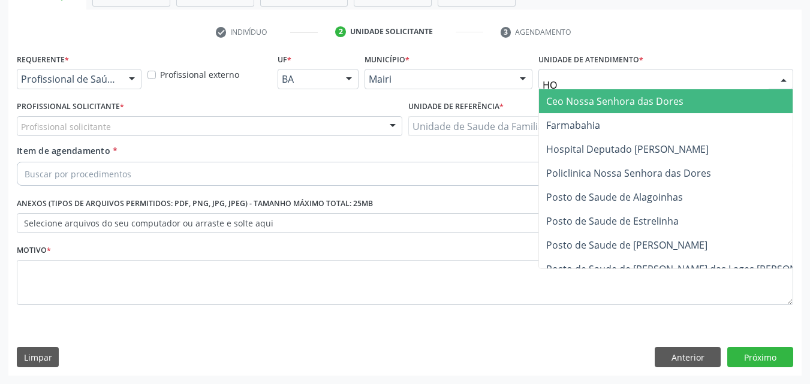
type input "HOS"
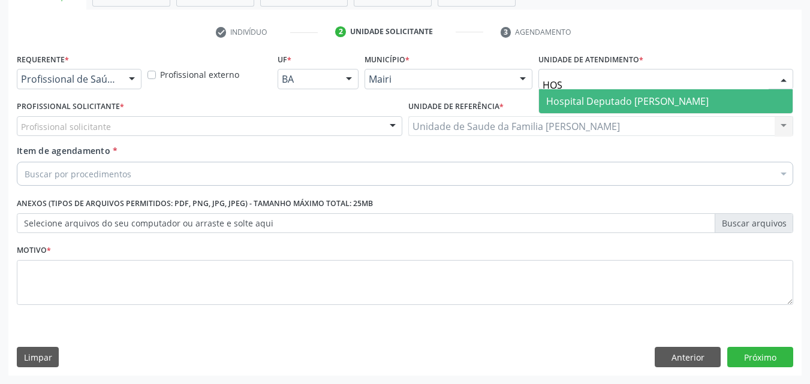
click at [677, 95] on span "Hospital Deputado [PERSON_NAME]" at bounding box center [627, 101] width 162 height 13
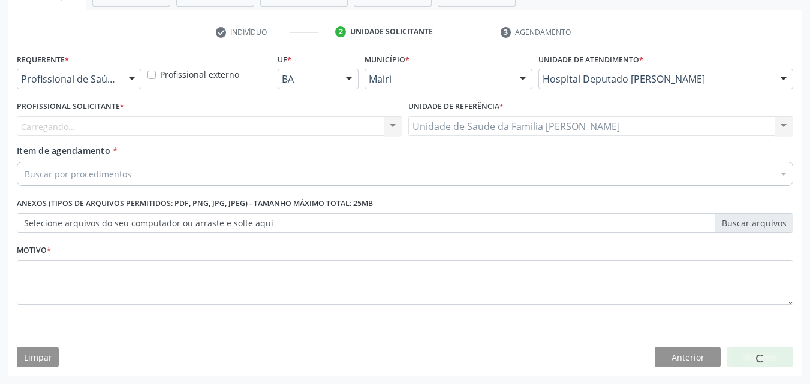
click at [60, 123] on div "Carregando... Enfermeiro - [PERSON_NAME] Médico da Estratégia de Saúde da Famíl…" at bounding box center [209, 126] width 385 height 20
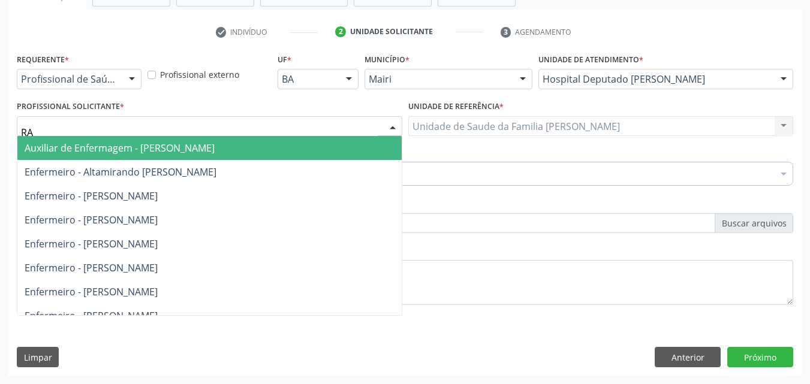
type input "RAF"
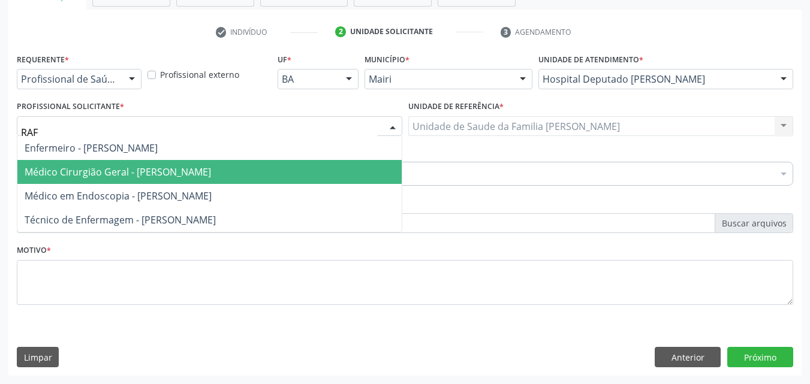
click at [97, 182] on span "Médico Cirurgião Geral - [PERSON_NAME]" at bounding box center [209, 172] width 384 height 24
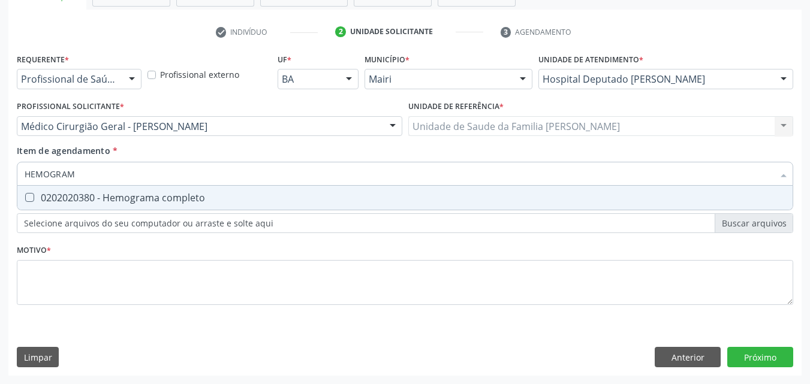
type input "HEMOGRAMA"
click at [111, 194] on div "0202020380 - Hemograma completo" at bounding box center [405, 198] width 761 height 10
checkbox completo "true"
type input "H"
checkbox completo "false"
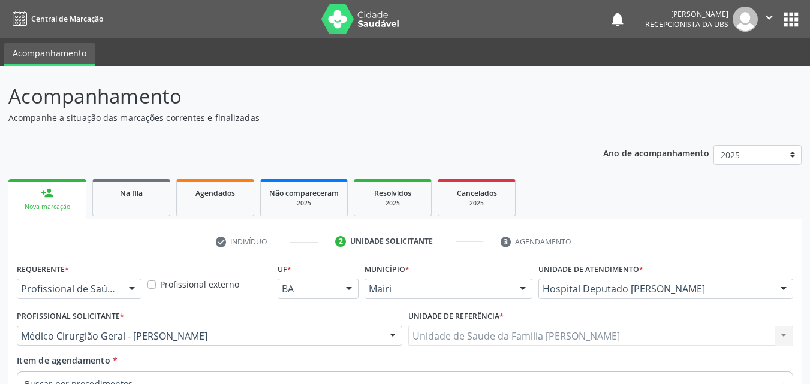
scroll to position [210, 0]
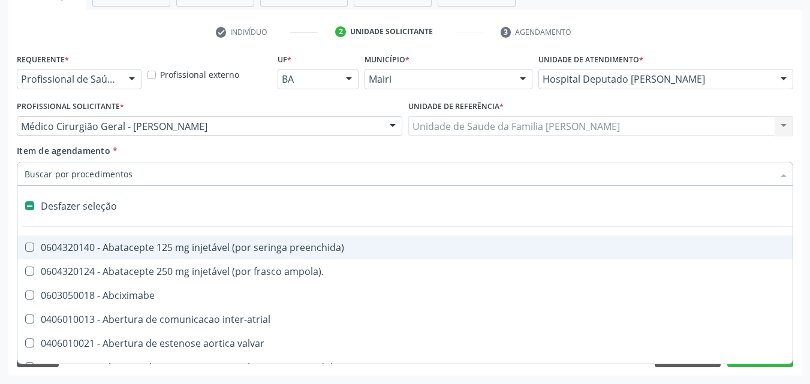
type input "G"
checkbox adolescente\) "true"
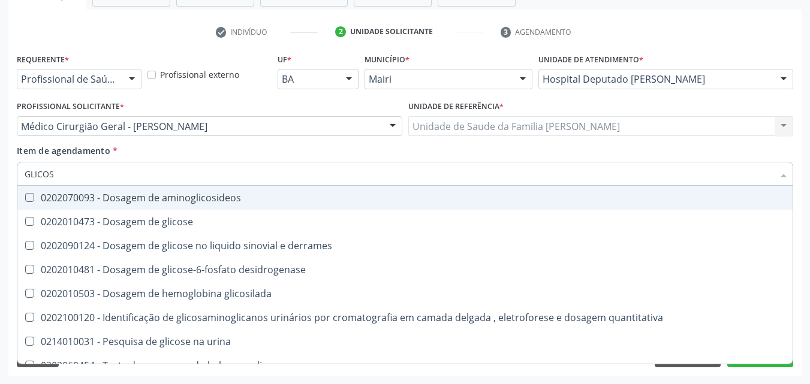
type input "GLICOSE"
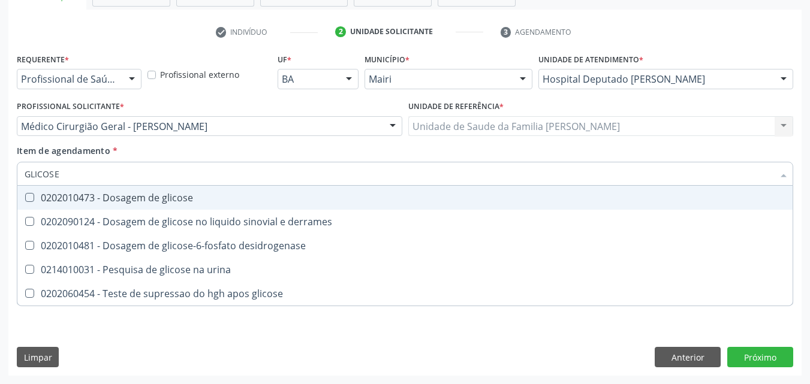
click at [111, 194] on div "0202010473 - Dosagem de glicose" at bounding box center [405, 198] width 761 height 10
checkbox glicose "true"
type input "GLICOS"
checkbox glicose "false"
checkbox derrames "true"
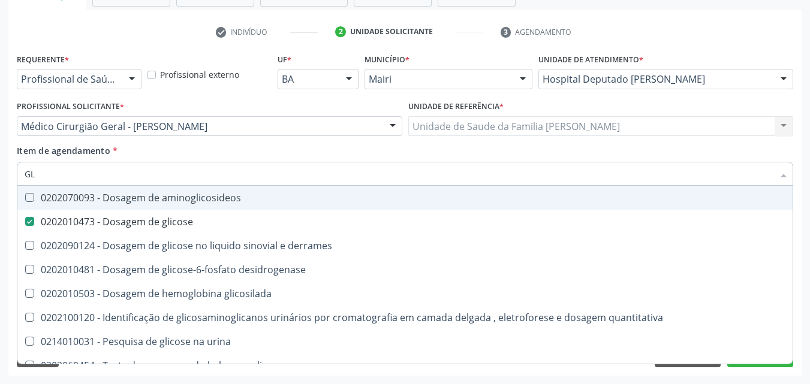
type input "G"
checkbox glicose "false"
checkbox derrames "false"
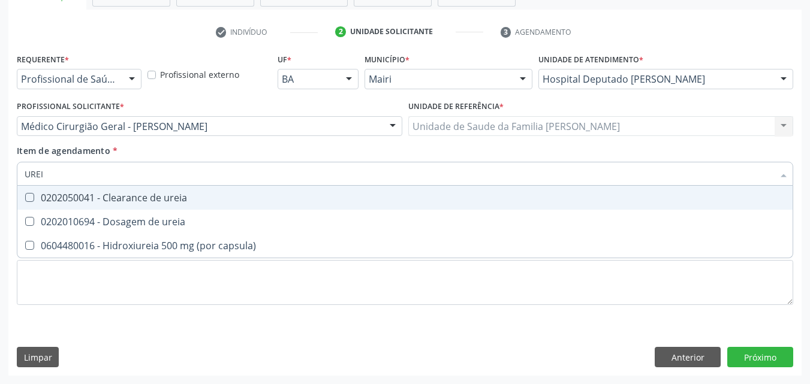
type input "UREIA"
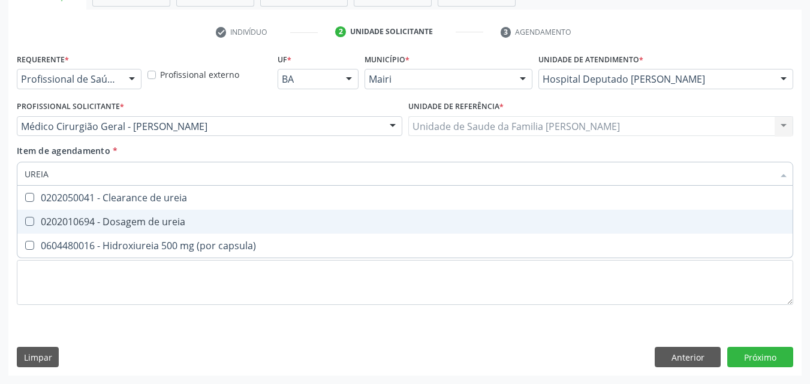
click at [121, 218] on div "0202010694 - Dosagem de ureia" at bounding box center [405, 222] width 761 height 10
checkbox ureia "true"
type input "U"
checkbox ureia "false"
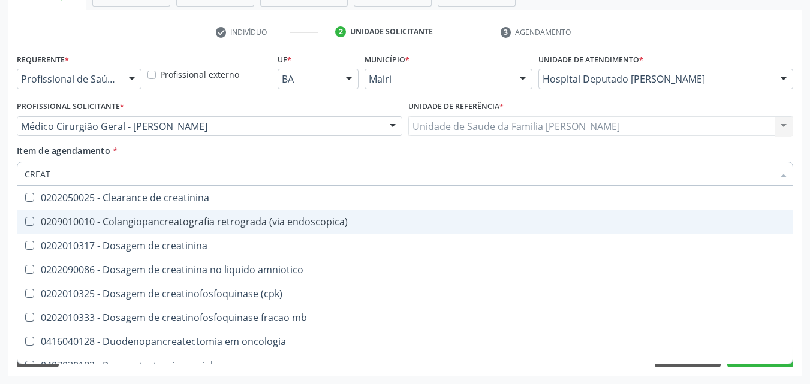
type input "CREATI"
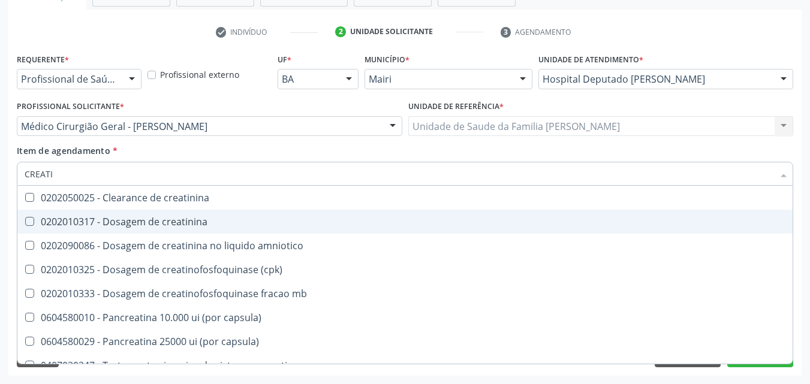
click at [121, 218] on div "0202010317 - Dosagem de creatinina" at bounding box center [405, 222] width 761 height 10
checkbox creatinina "true"
type input "CREAT"
checkbox creatinina "false"
checkbox amniotico "true"
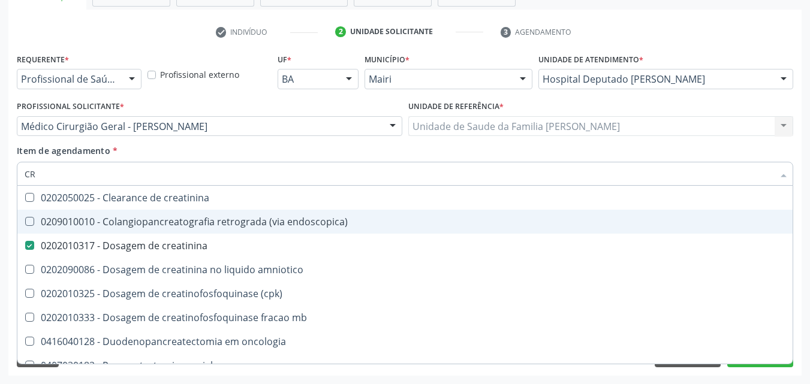
type input "C"
checkbox creatinina "false"
checkbox \(cpk\) "false"
checkbox oncologia "false"
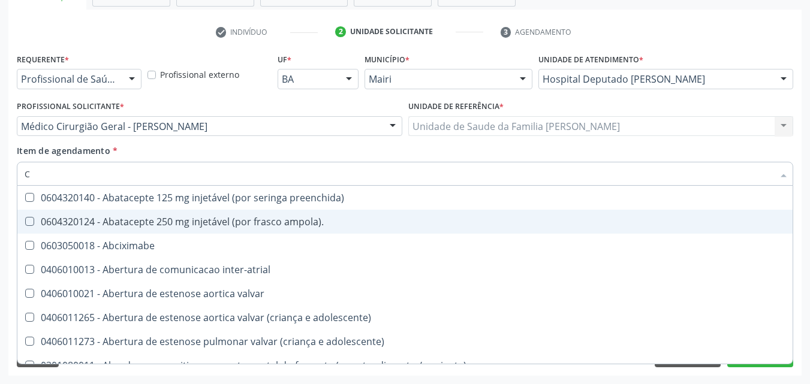
type input "CO"
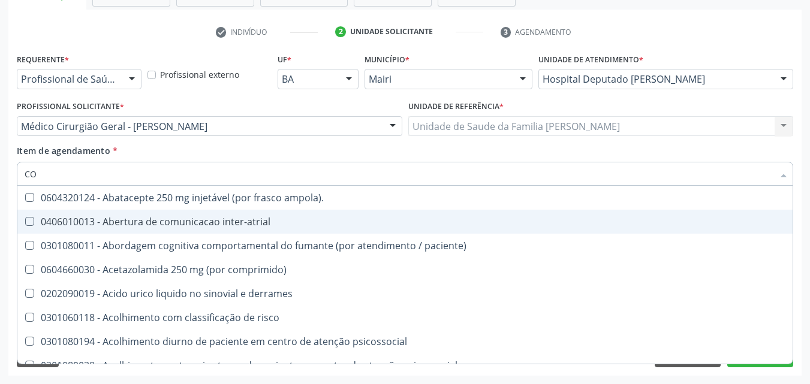
checkbox glicose "true"
checkbox completo "true"
type input "C"
checkbox glicose "false"
checkbox completo "false"
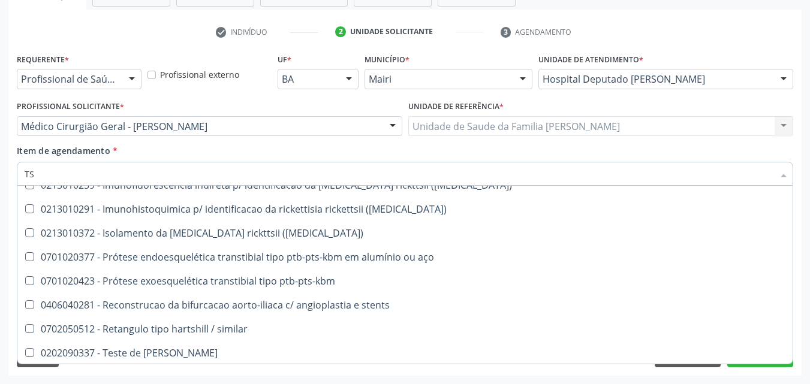
scroll to position [158, 0]
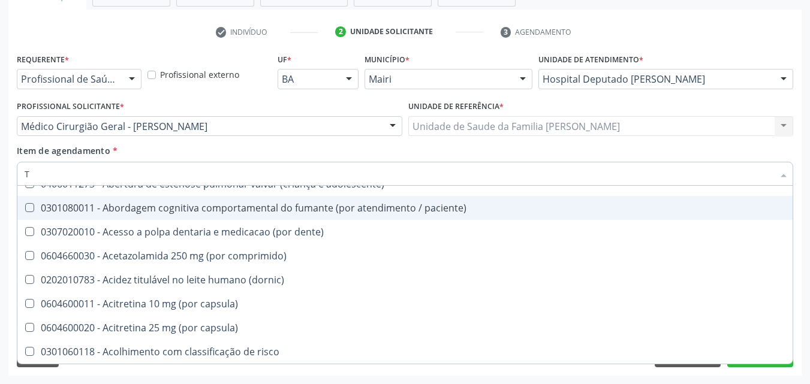
type input "TG"
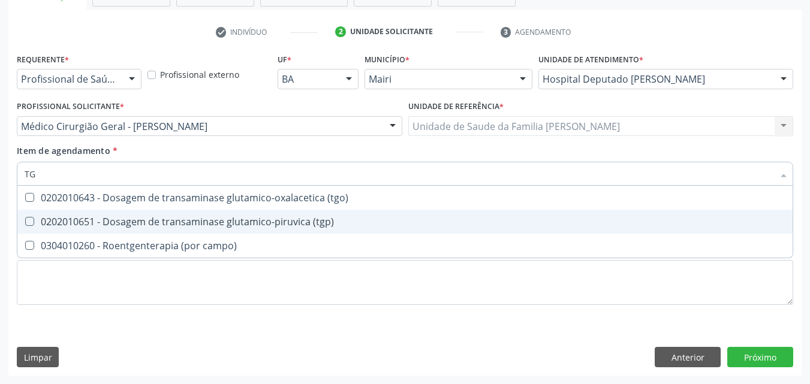
scroll to position [0, 0]
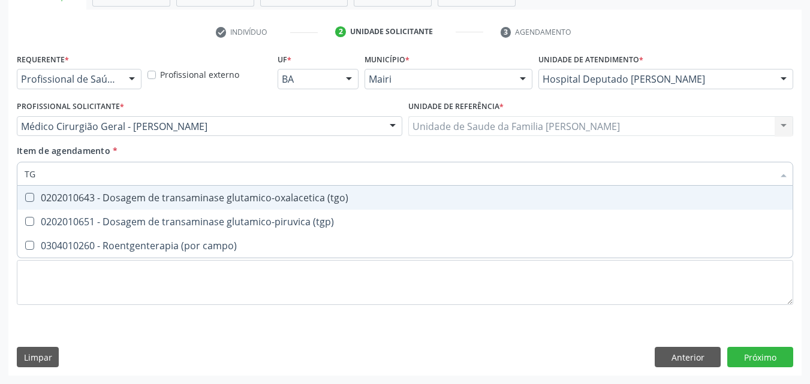
click at [177, 157] on div "Item de agendamento * TG Desfazer seleção 0202010643 - Dosagem de transaminase …" at bounding box center [405, 163] width 776 height 38
checkbox \(tgp\) "true"
checkbox campo\) "true"
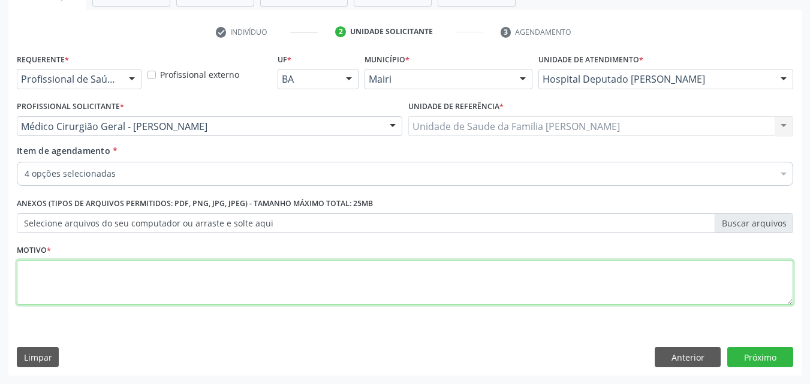
click at [93, 263] on textarea at bounding box center [405, 283] width 776 height 46
type textarea "ACOMPANHAMENTO"
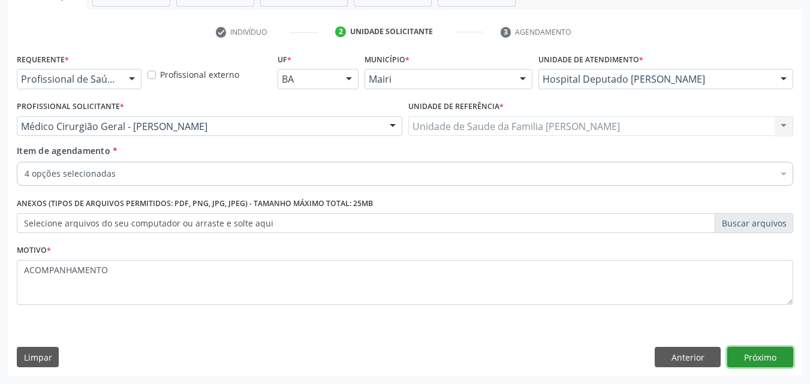
click at [761, 359] on button "Próximo" at bounding box center [760, 357] width 66 height 20
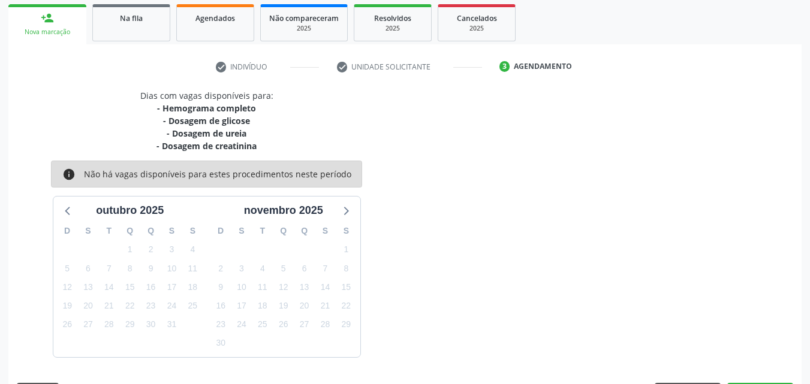
scroll to position [210, 0]
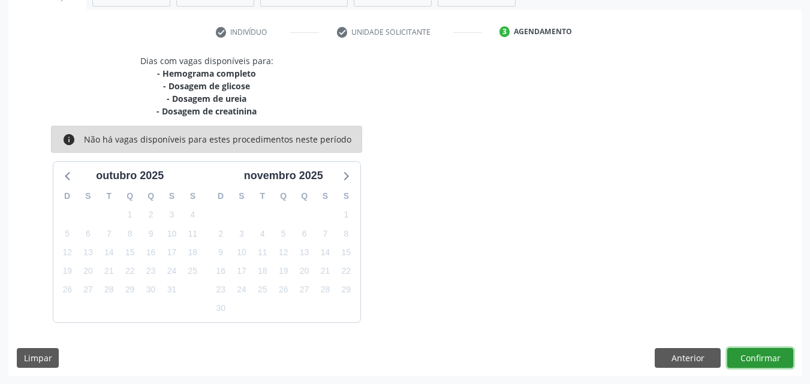
click at [761, 359] on button "Confirmar" at bounding box center [760, 358] width 66 height 20
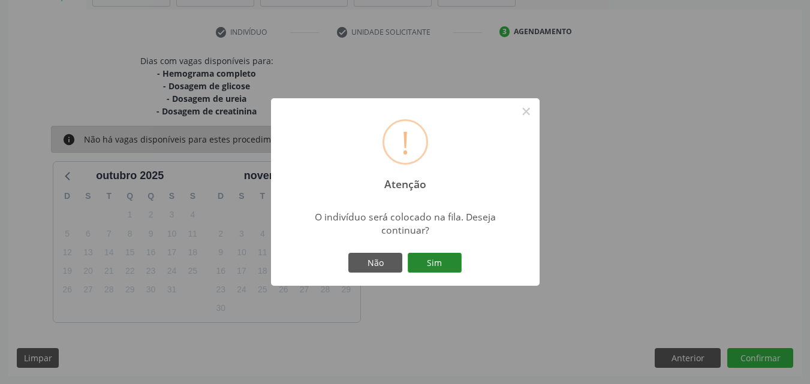
click at [439, 261] on button "Sim" at bounding box center [435, 263] width 54 height 20
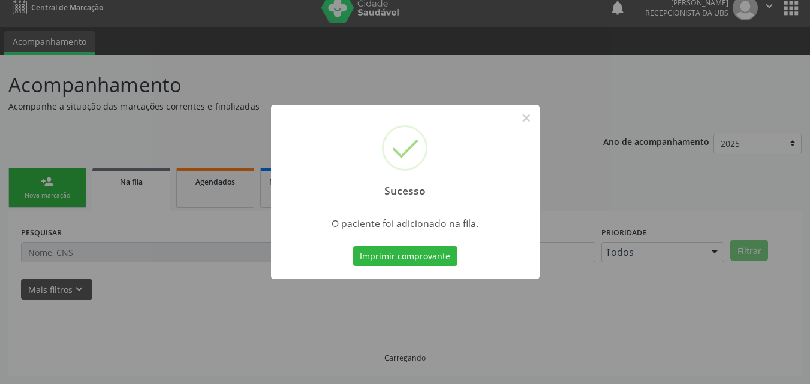
scroll to position [11, 0]
